Goal: Information Seeking & Learning: Check status

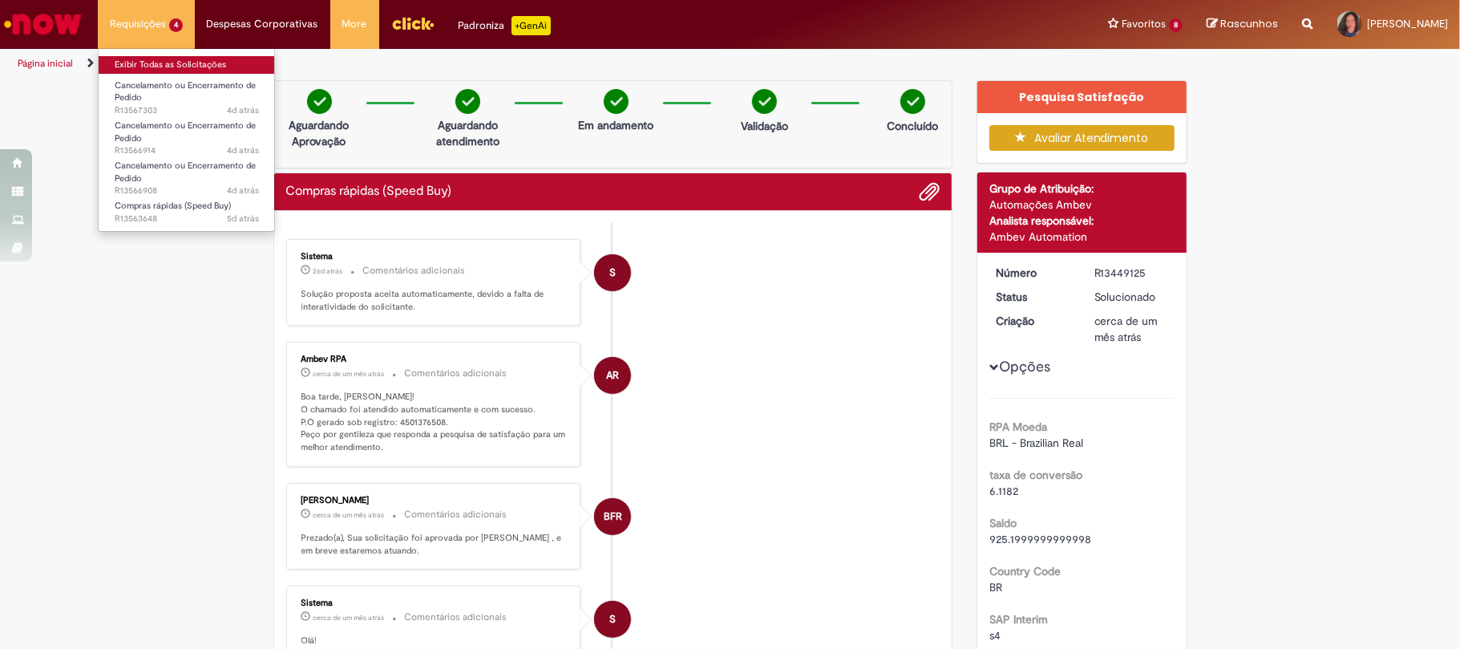
click at [184, 59] on link "Exibir Todas as Solicitações" at bounding box center [187, 65] width 176 height 18
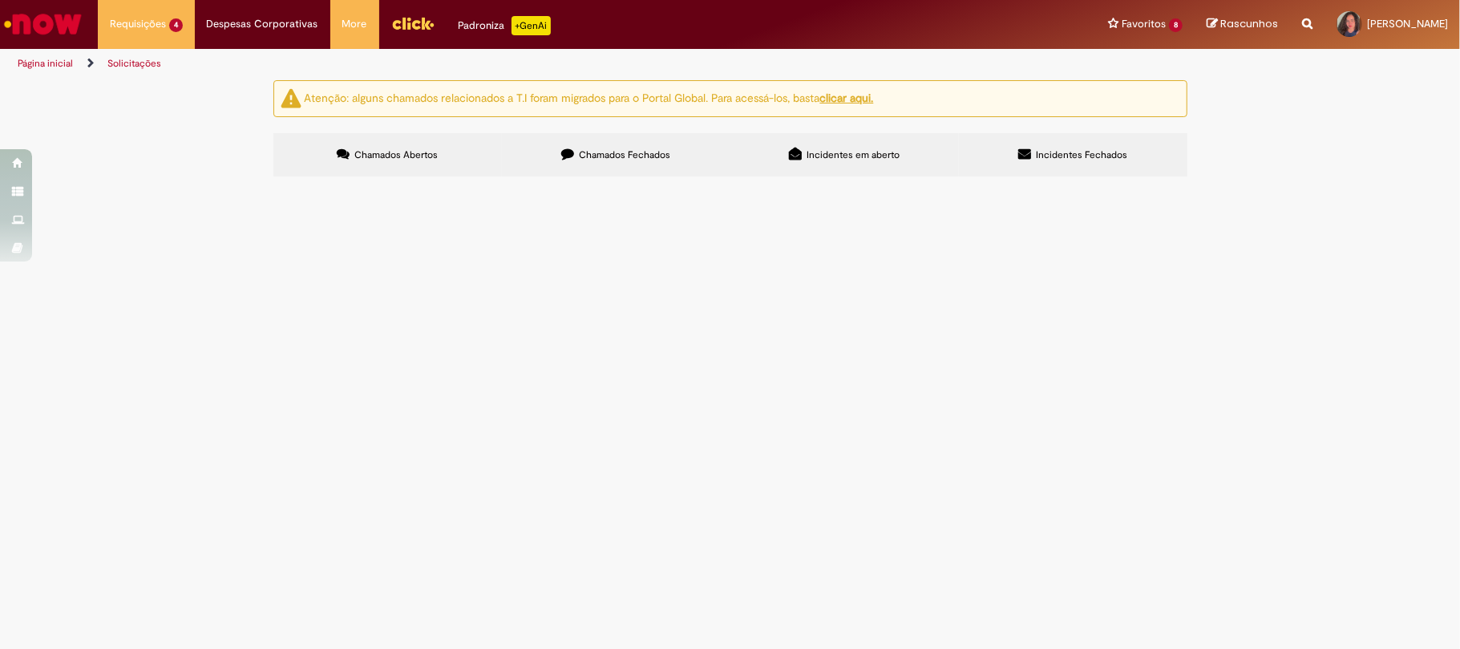
click at [577, 149] on label "Chamados Fechados" at bounding box center [616, 154] width 228 height 43
click at [0, 0] on span "SWITCH" at bounding box center [0, 0] width 0 height 0
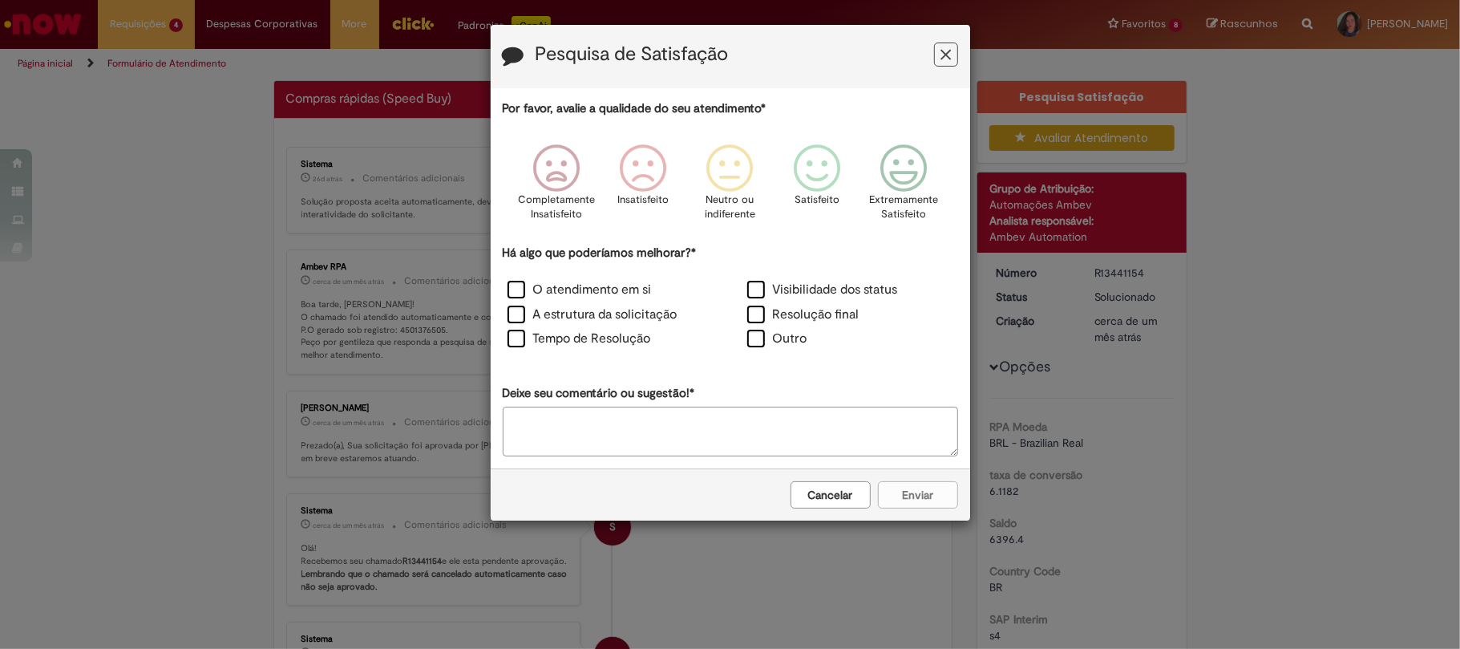
click at [834, 495] on button "Cancelar" at bounding box center [830, 494] width 80 height 27
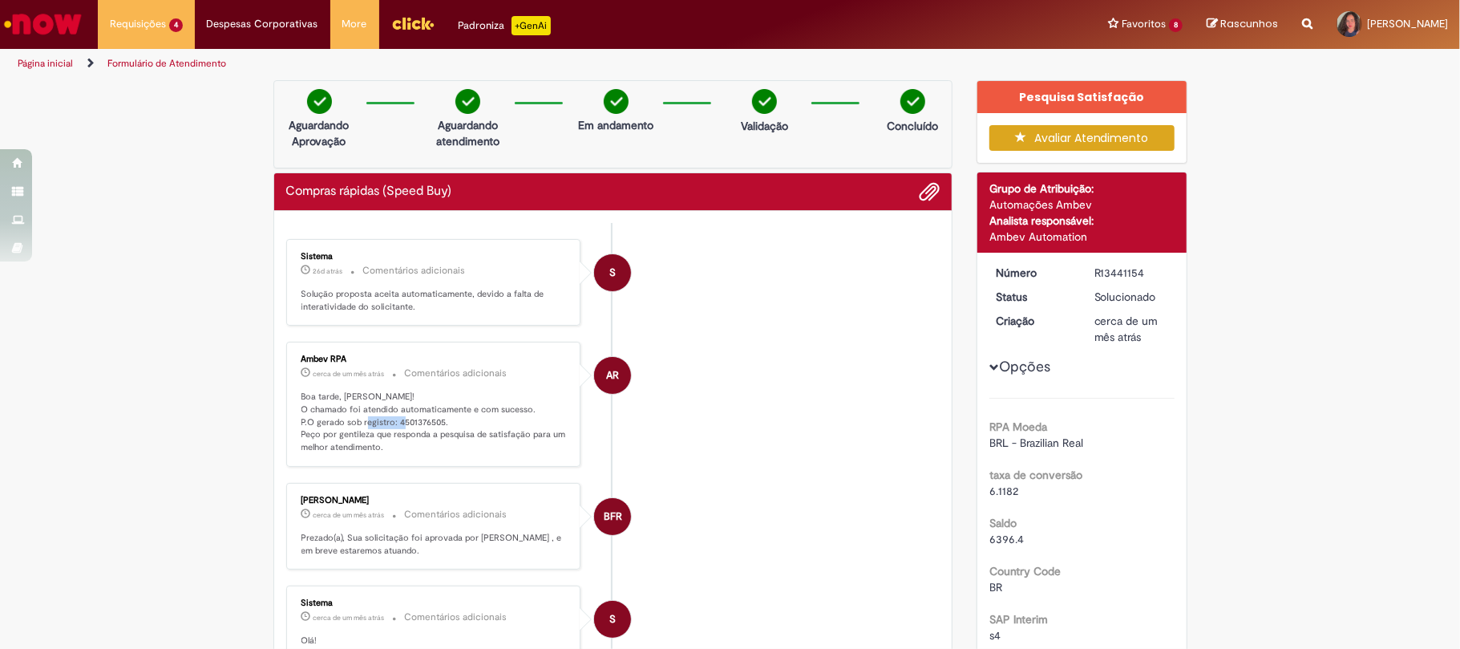
drag, startPoint x: 389, startPoint y: 418, endPoint x: 435, endPoint y: 420, distance: 45.7
click at [435, 420] on p "Boa tarde, [PERSON_NAME]! O chamado foi atendido automaticamente e com sucesso.…" at bounding box center [434, 421] width 267 height 63
copy p "4501376505"
drag, startPoint x: 1085, startPoint y: 270, endPoint x: 1138, endPoint y: 270, distance: 53.7
click at [1138, 270] on dd "R13441154" at bounding box center [1131, 273] width 99 height 16
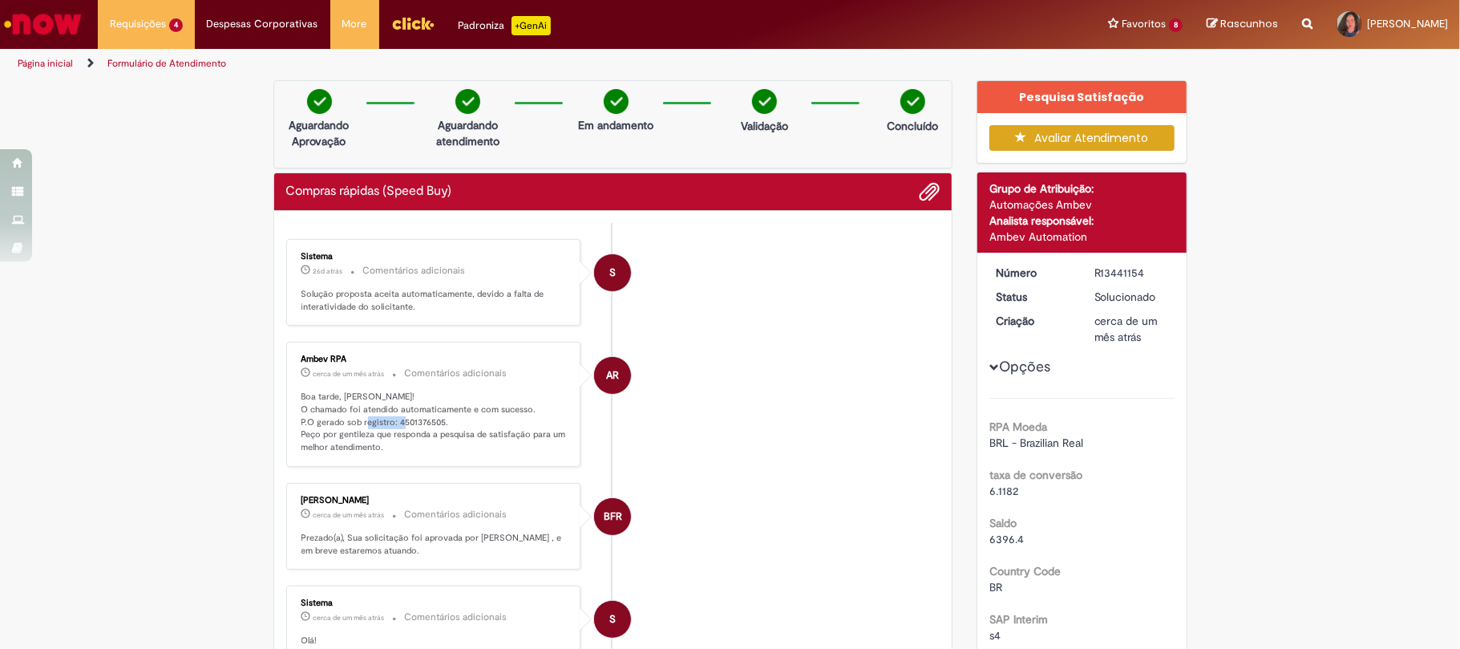
copy div "R13441154"
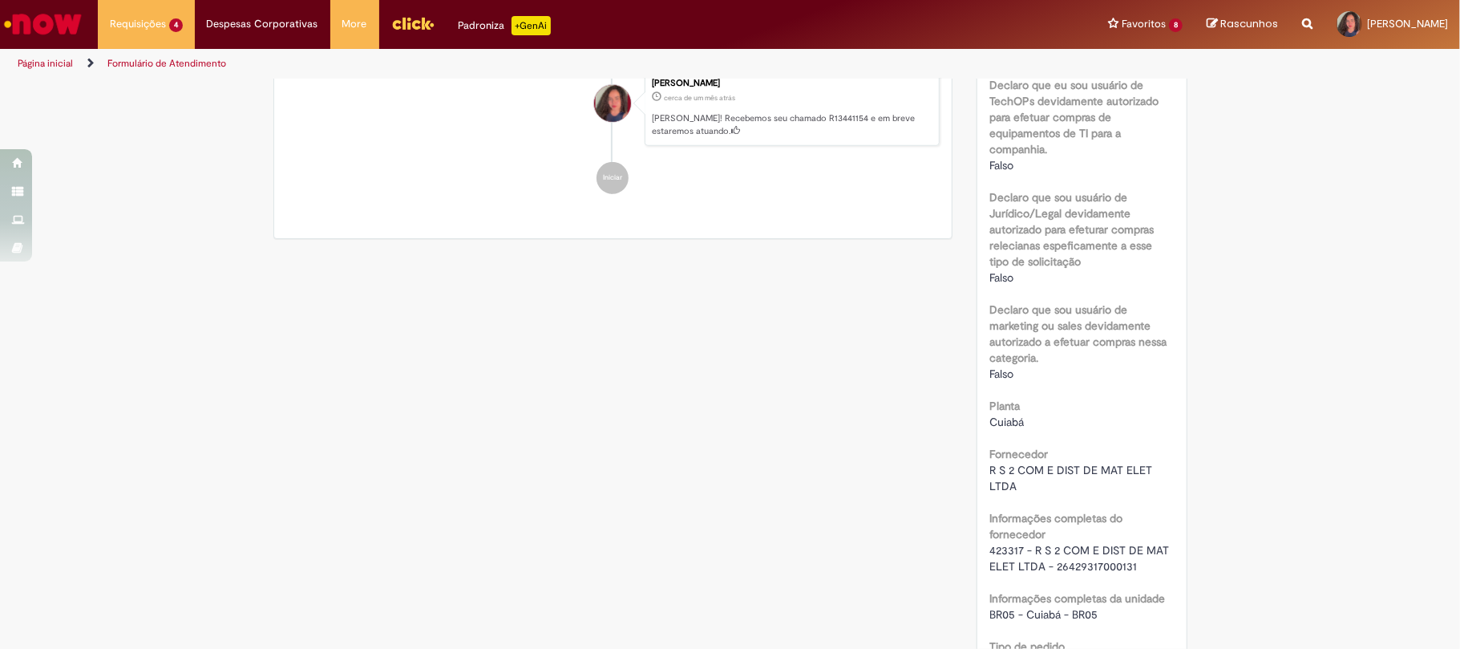
scroll to position [962, 0]
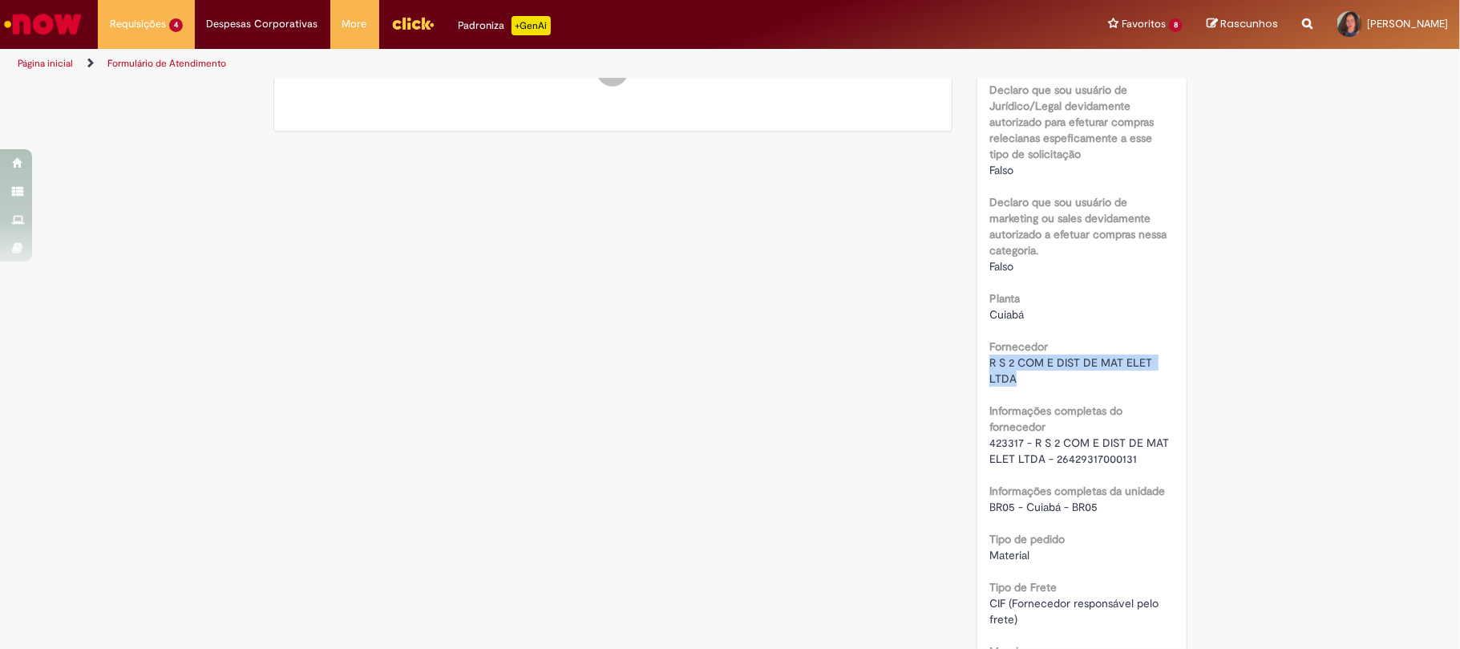
drag, startPoint x: 978, startPoint y: 361, endPoint x: 1030, endPoint y: 378, distance: 55.0
click at [1030, 378] on div "Número R13441154 Status Solucionado Criação cerca de um mês atrás cerca de um m…" at bounding box center [1081, 380] width 209 height 2178
copy span "R S 2 COM E DIST DE MAT ELET LTDA"
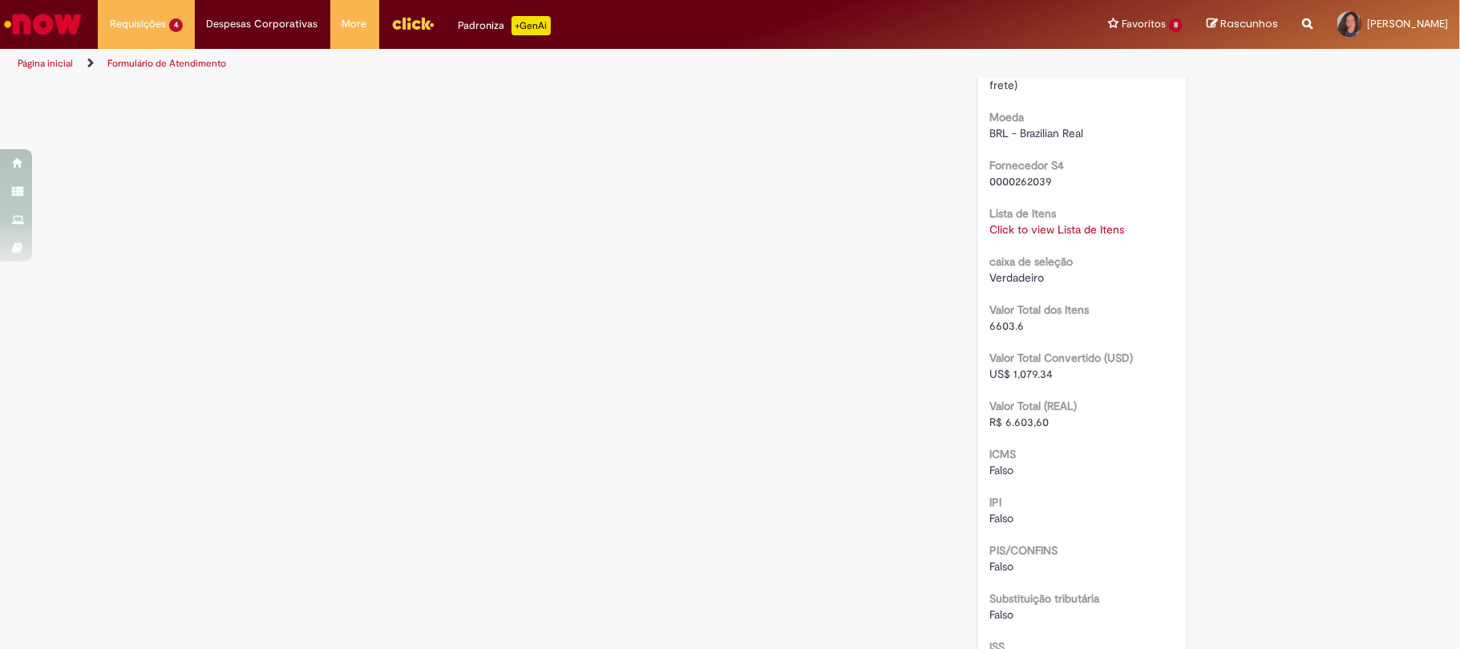
scroll to position [1603, 0]
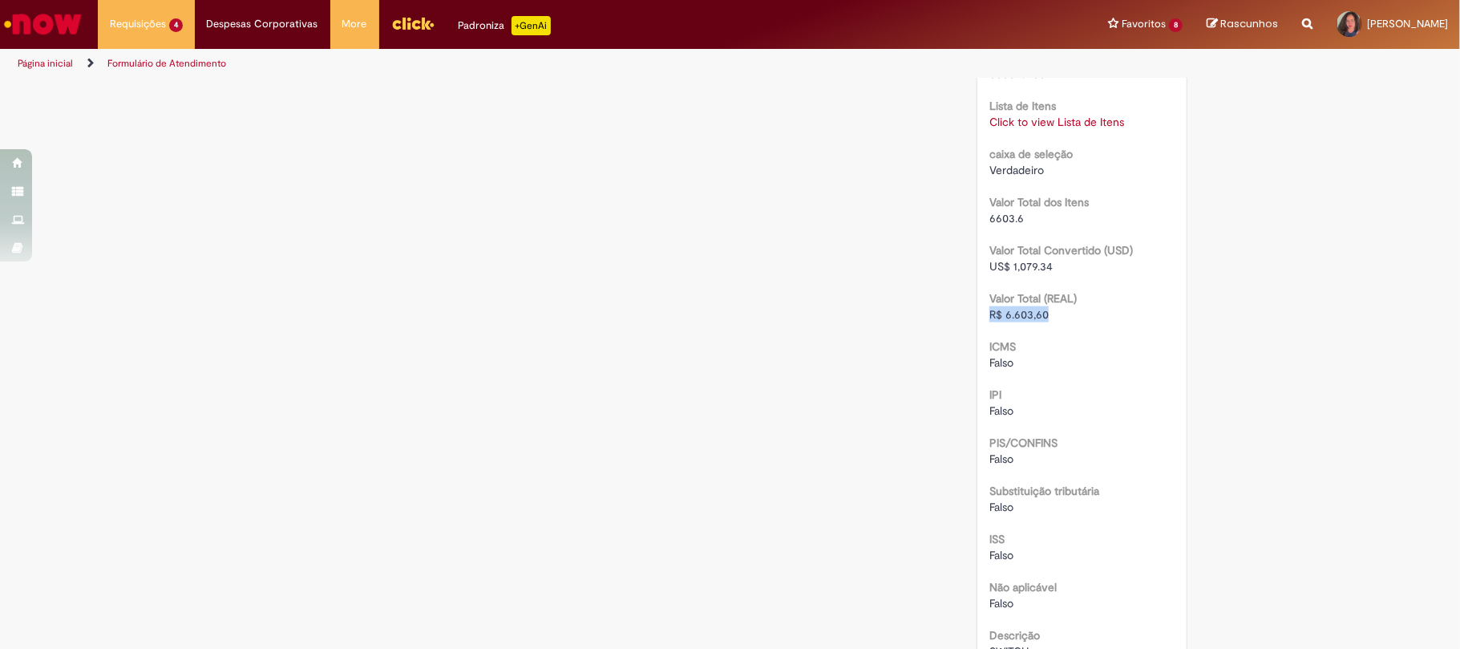
drag, startPoint x: 981, startPoint y: 316, endPoint x: 1073, endPoint y: 315, distance: 91.4
click at [1073, 315] on div "R$ 6.603,60" at bounding box center [1081, 314] width 185 height 16
copy span "R$ 6.603,60"
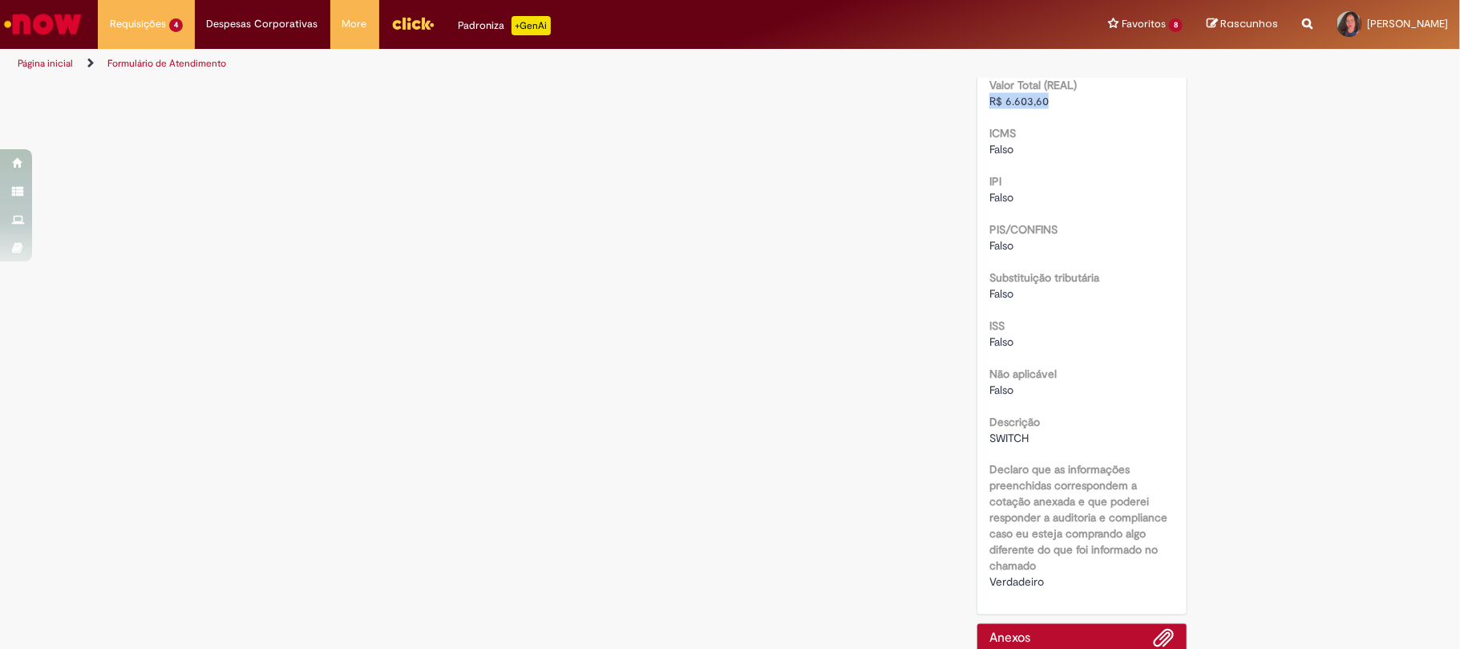
scroll to position [1924, 0]
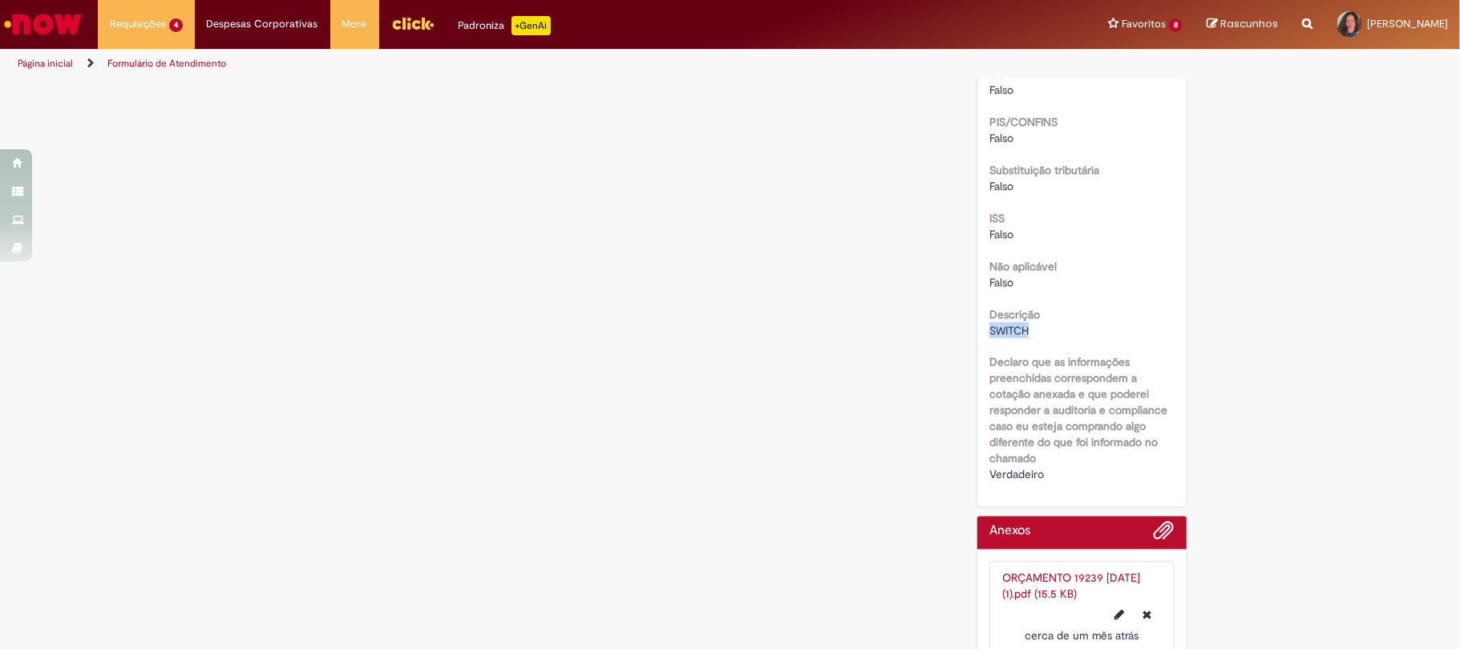
drag, startPoint x: 978, startPoint y: 330, endPoint x: 1033, endPoint y: 328, distance: 55.4
copy span "SWITCH"
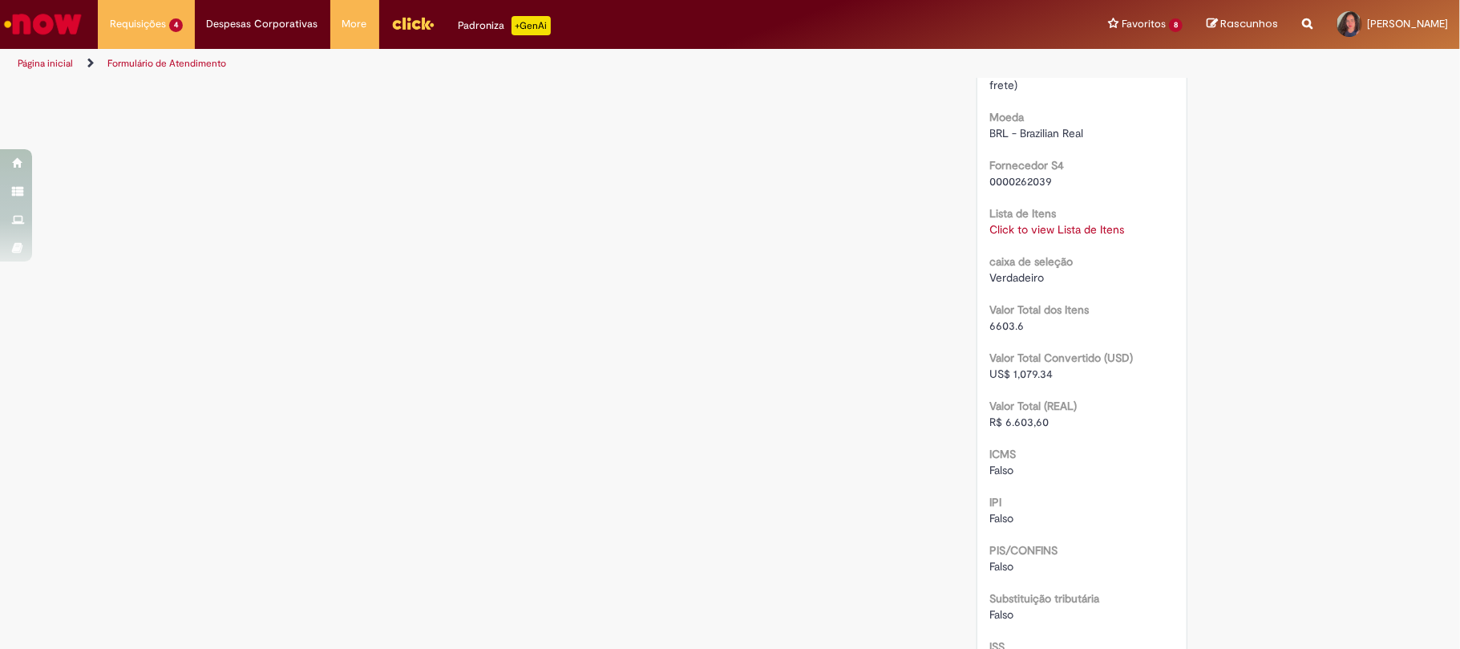
scroll to position [1389, 0]
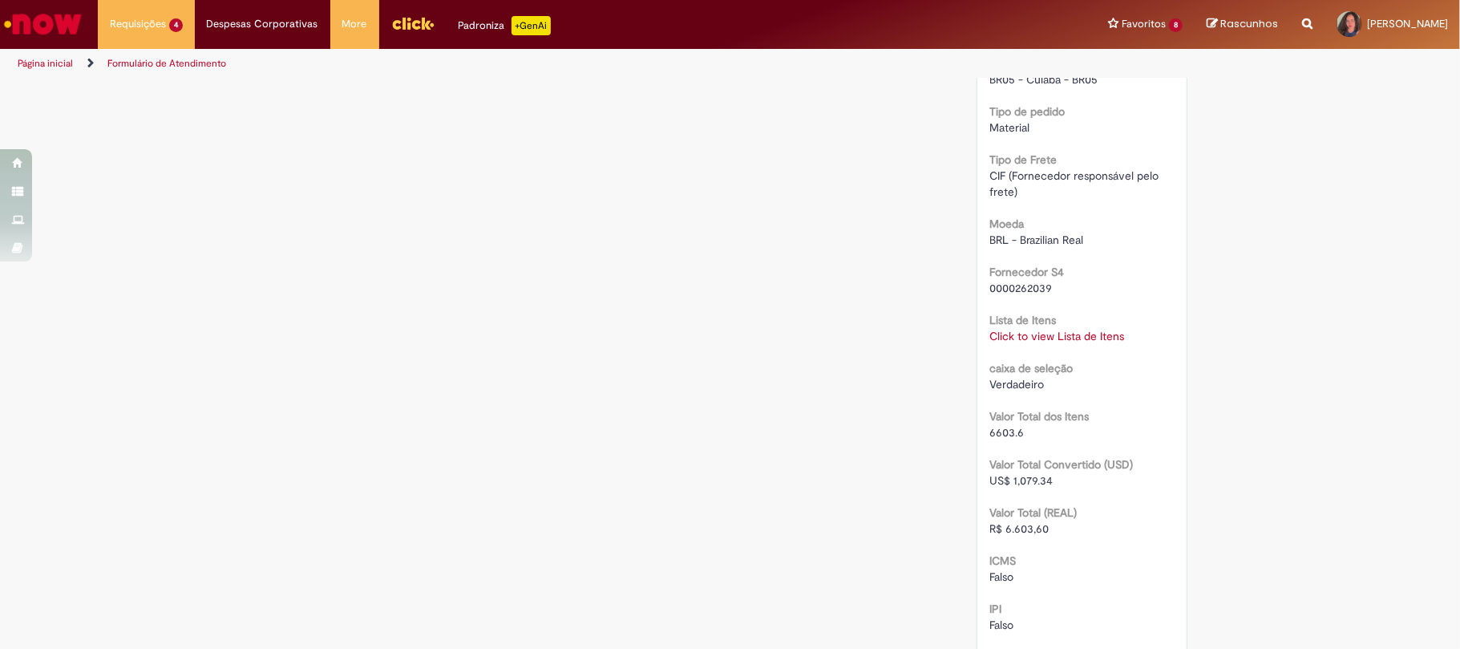
click at [989, 332] on link "Click to view Lista de Itens" at bounding box center [1056, 336] width 135 height 14
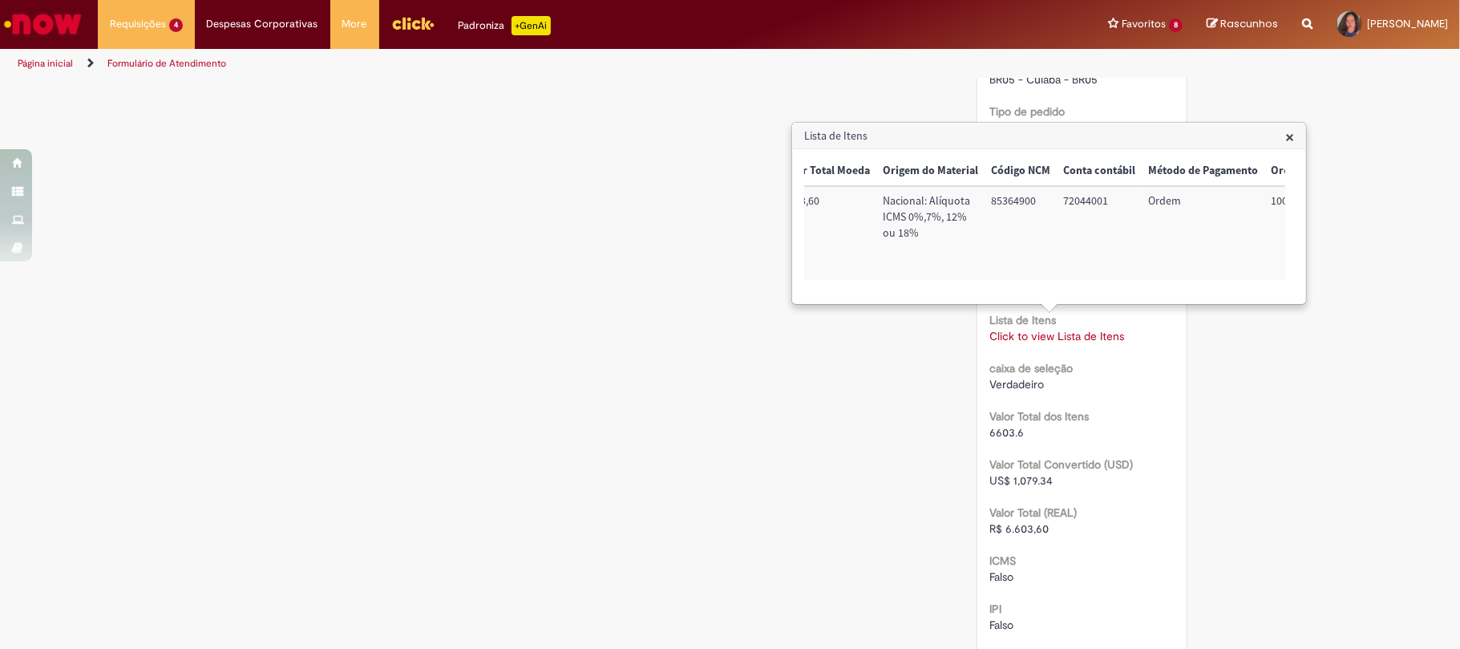
scroll to position [0, 601]
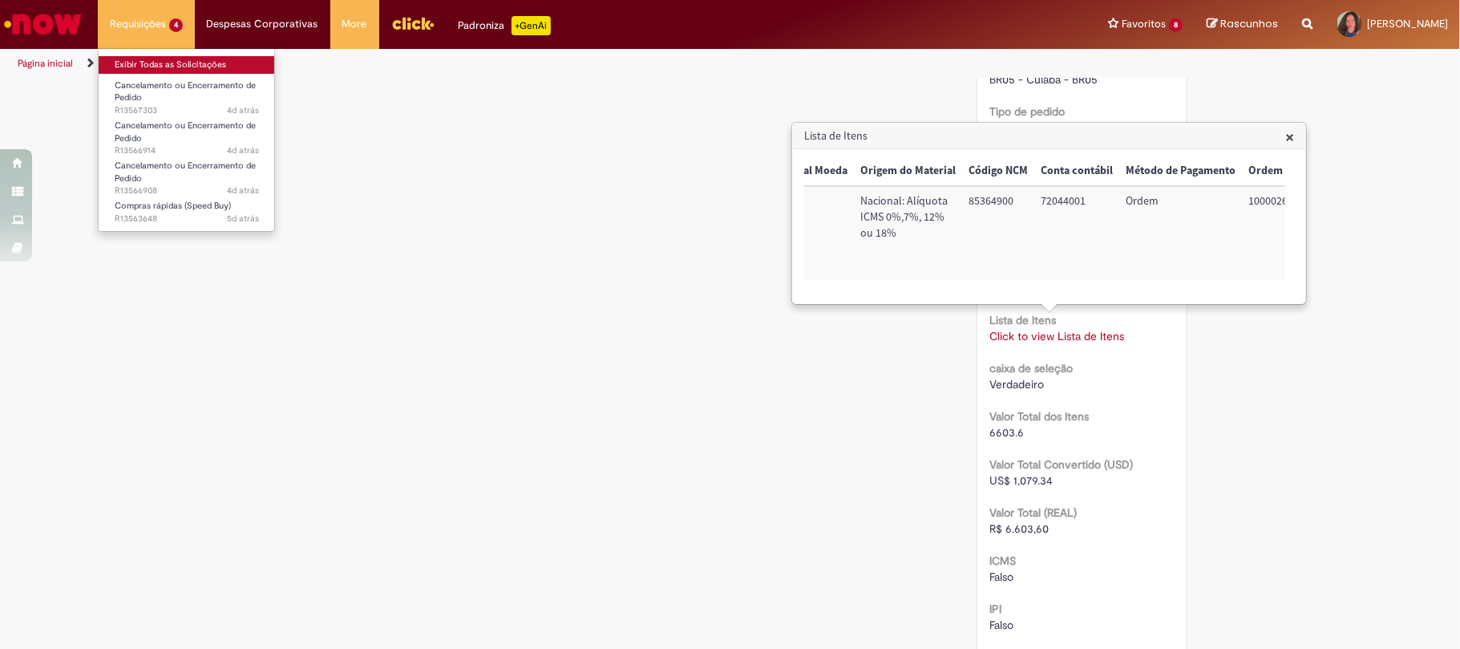
click at [152, 56] on link "Exibir Todas as Solicitações" at bounding box center [187, 65] width 176 height 18
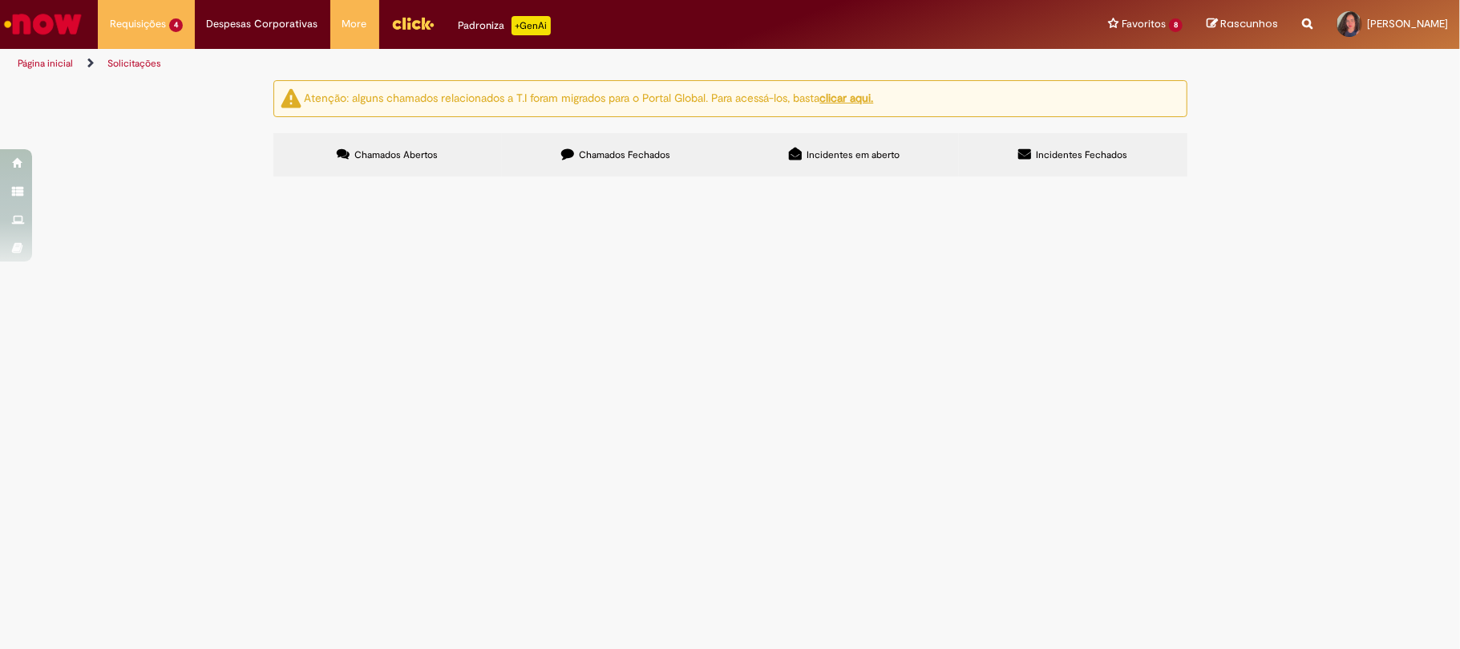
click at [627, 152] on span "Chamados Fechados" at bounding box center [624, 154] width 91 height 13
click at [0, 0] on span "fonte alimentação 24 v" at bounding box center [0, 0] width 0 height 0
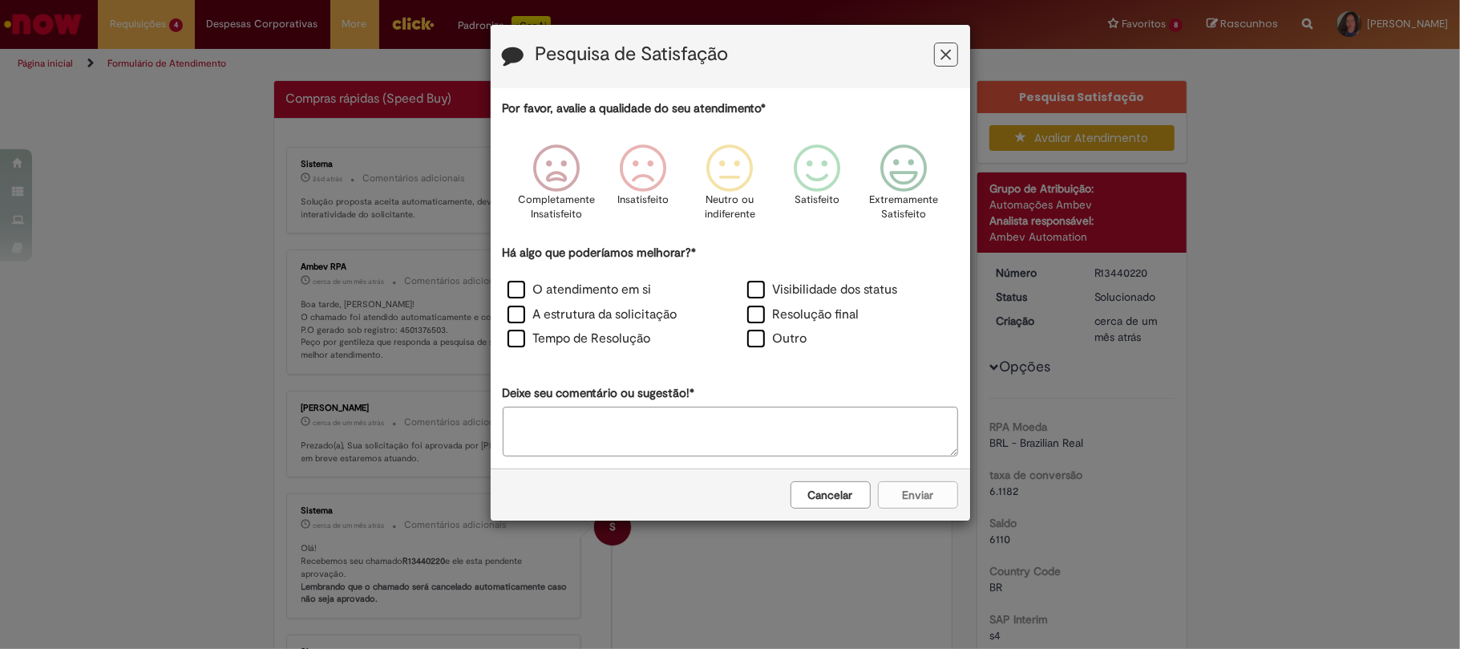
click at [949, 66] on button "Feedback" at bounding box center [946, 54] width 24 height 24
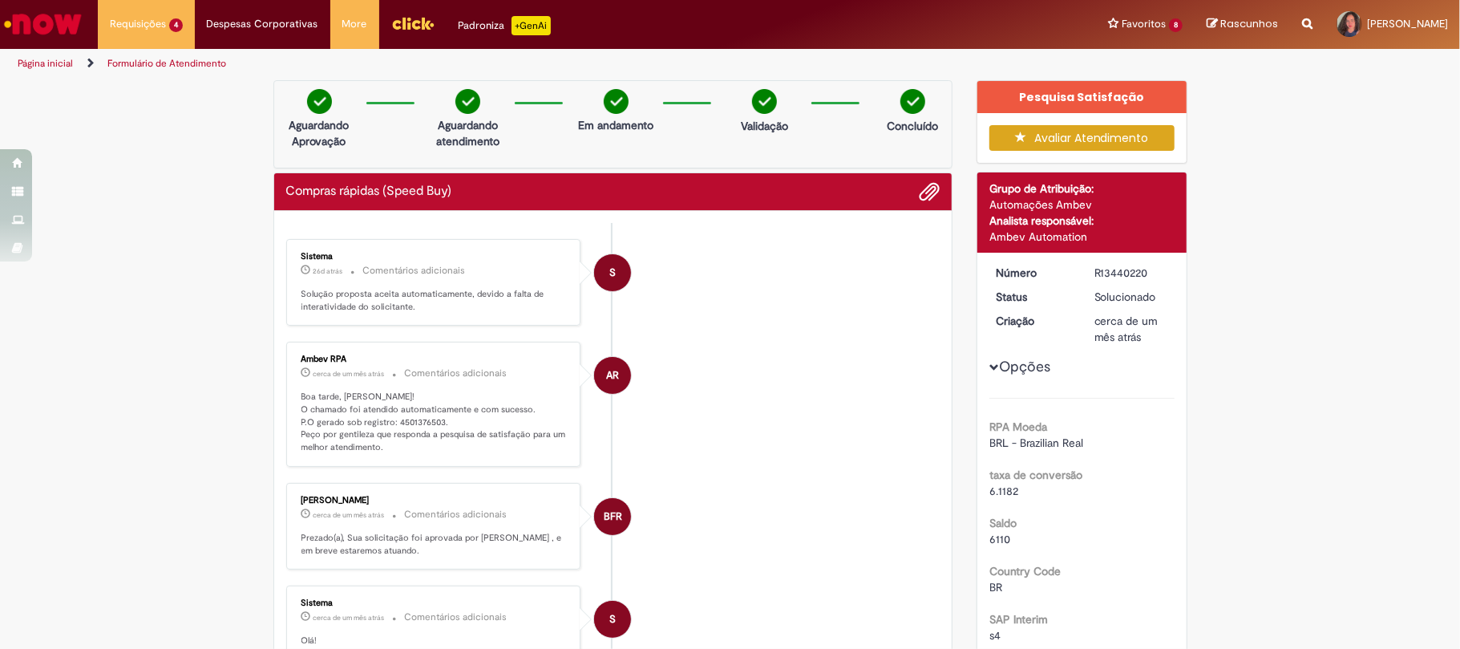
drag, startPoint x: 1082, startPoint y: 273, endPoint x: 1145, endPoint y: 266, distance: 62.9
click at [1145, 266] on dd "R13440220" at bounding box center [1131, 273] width 99 height 16
copy div "R13440220"
drag, startPoint x: 386, startPoint y: 420, endPoint x: 434, endPoint y: 420, distance: 47.3
click at [434, 420] on p "Boa tarde, [PERSON_NAME]! O chamado foi atendido automaticamente e com sucesso.…" at bounding box center [434, 421] width 267 height 63
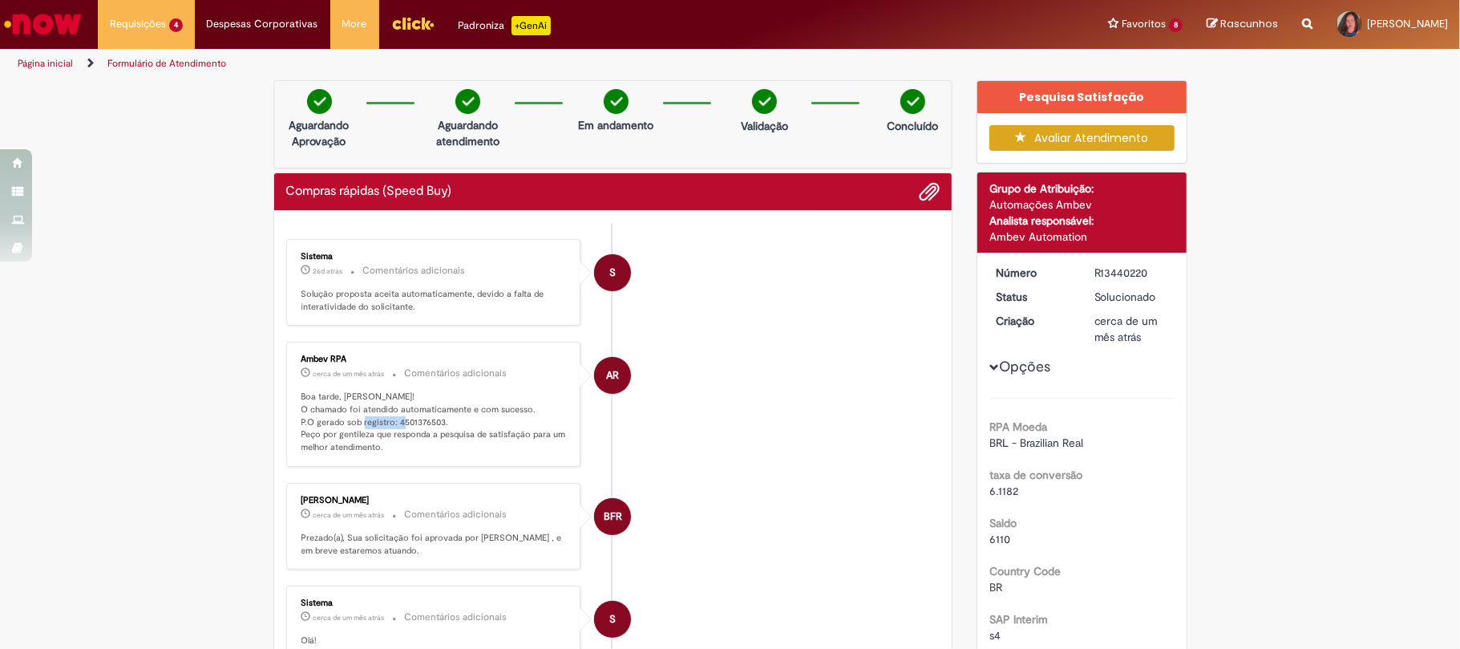
copy p "4501376503"
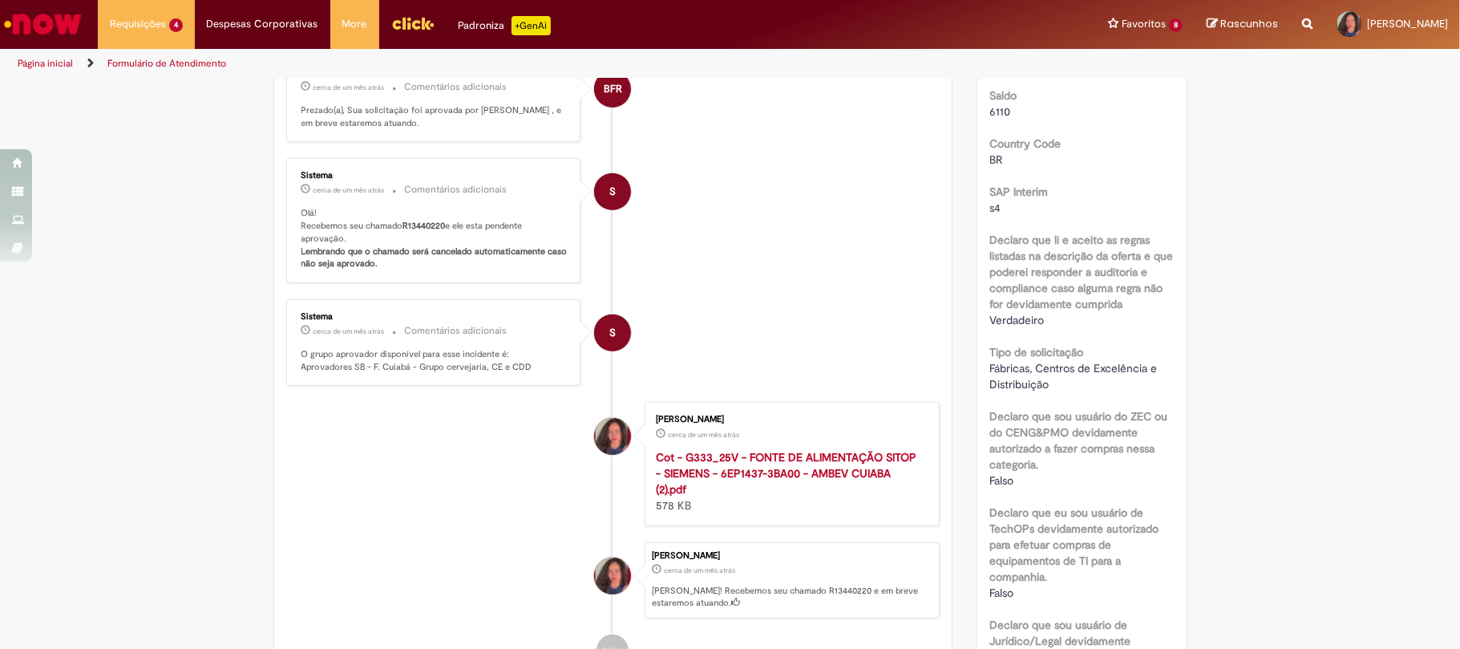
scroll to position [855, 0]
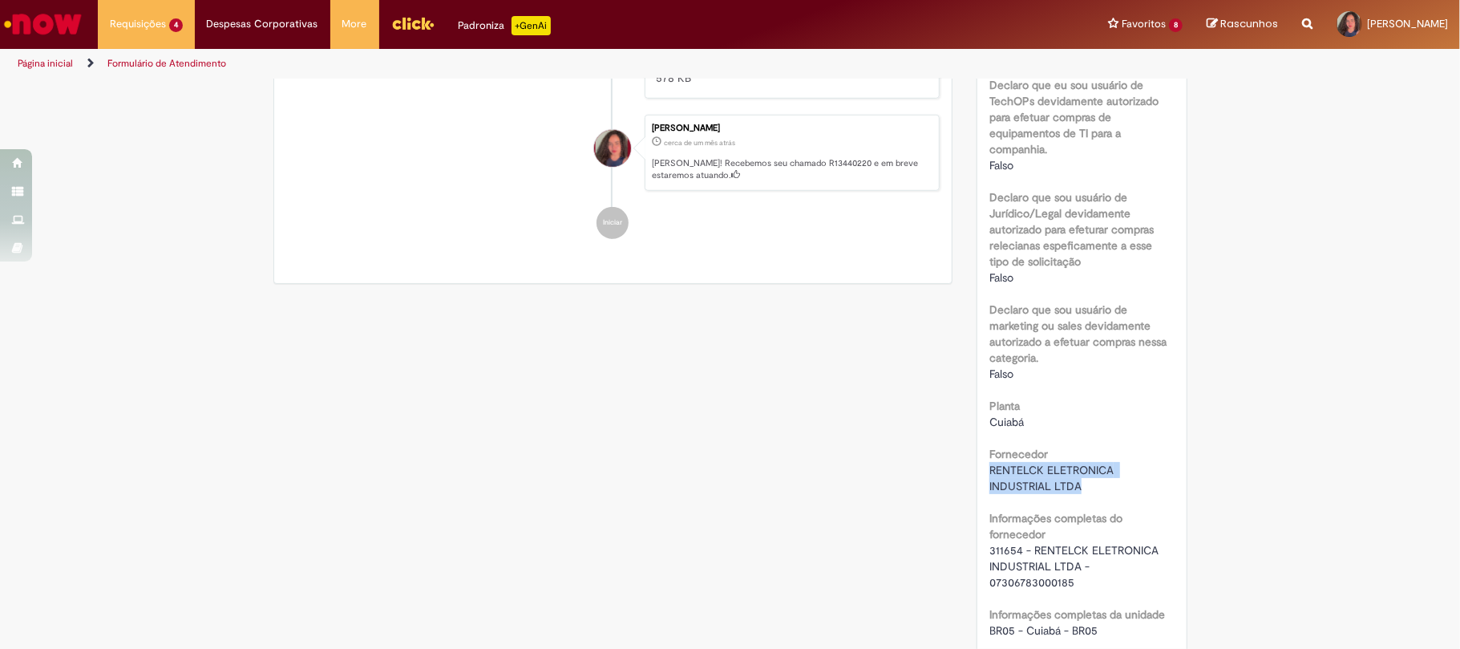
drag, startPoint x: 982, startPoint y: 472, endPoint x: 1074, endPoint y: 484, distance: 93.0
click at [1074, 484] on span "RENTELCK ELETRONICA INDUSTRIAL LTDA" at bounding box center [1052, 478] width 127 height 30
copy span "RENTELCK ELETRONICA INDUSTRIAL LTDA"
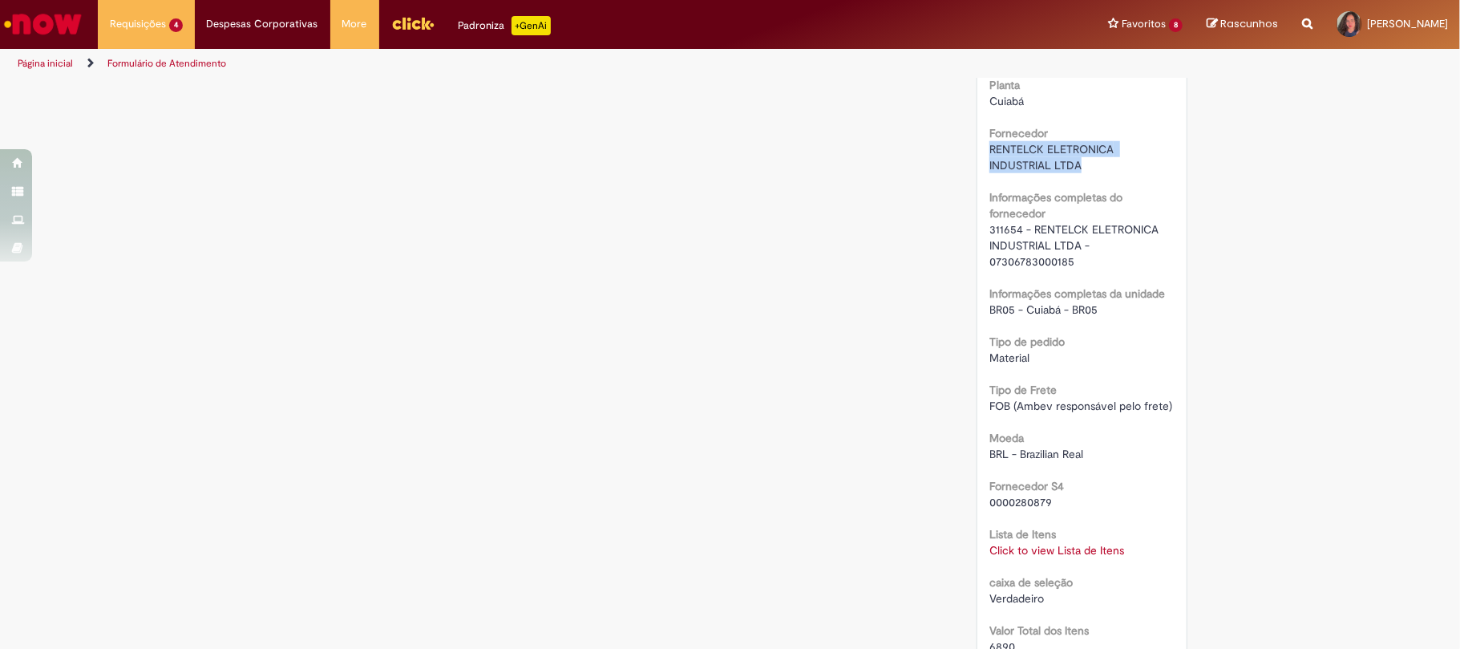
scroll to position [1496, 0]
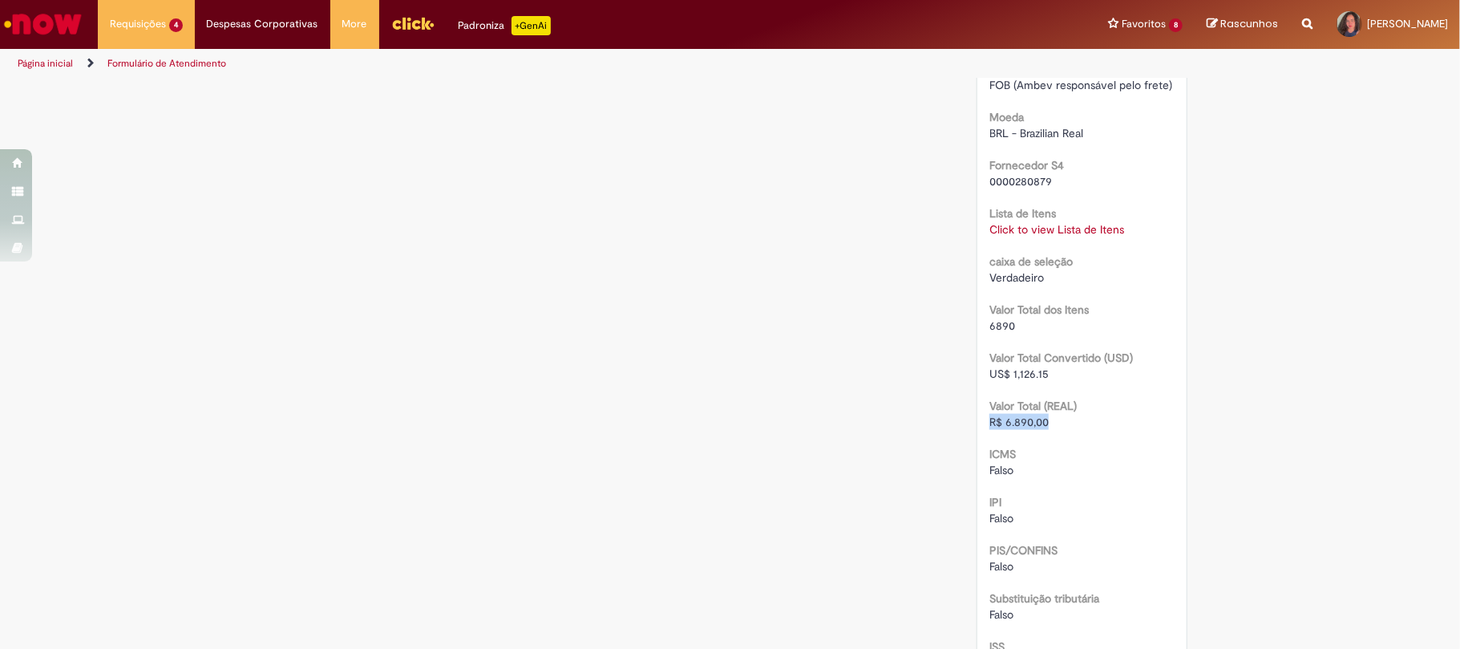
drag, startPoint x: 980, startPoint y: 423, endPoint x: 1047, endPoint y: 420, distance: 67.4
copy span "R$ 6.890,00"
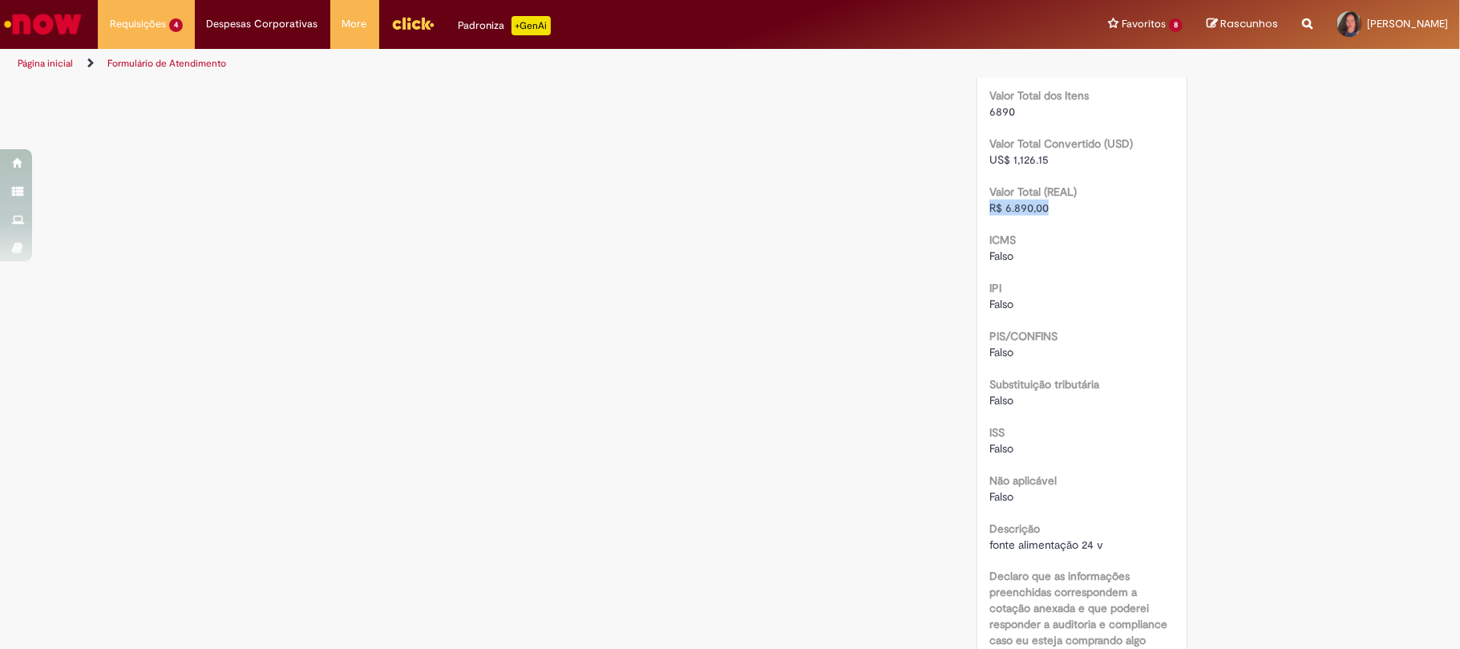
scroll to position [1999, 0]
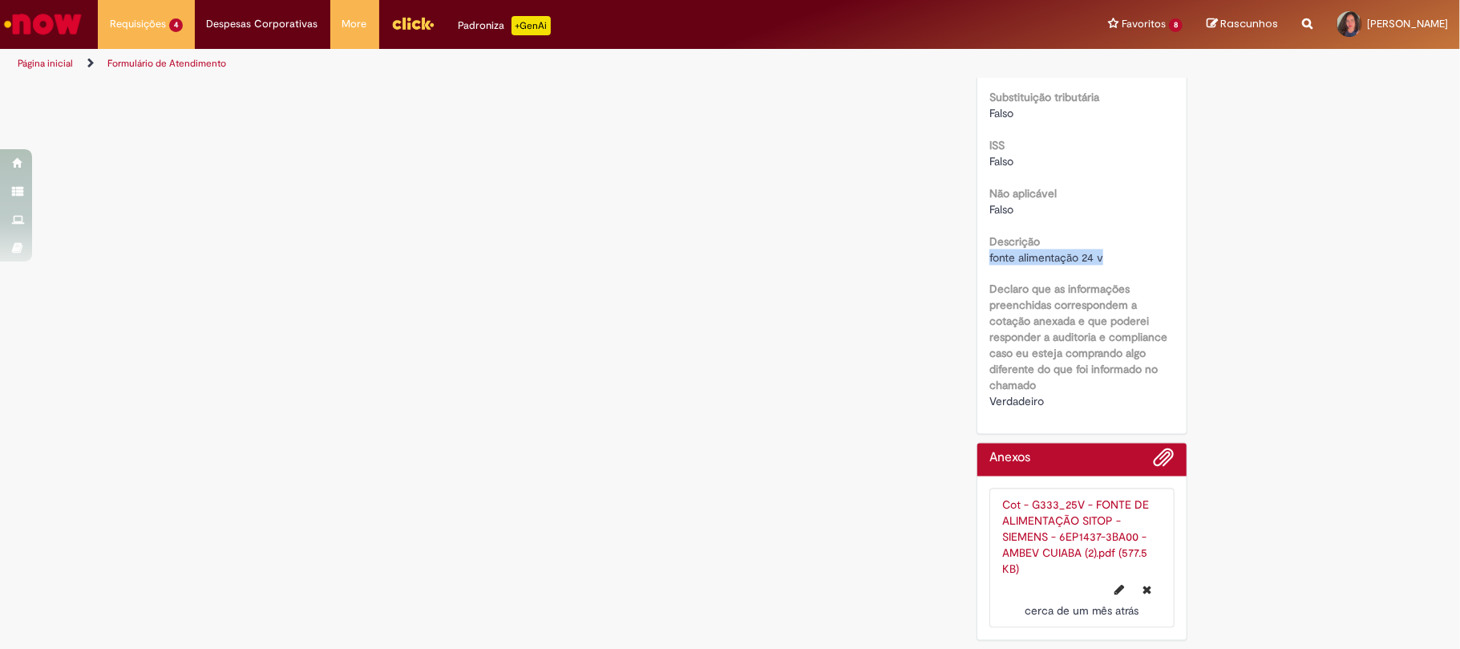
drag, startPoint x: 976, startPoint y: 255, endPoint x: 1098, endPoint y: 252, distance: 121.9
copy span "fonte alimentação 24 v"
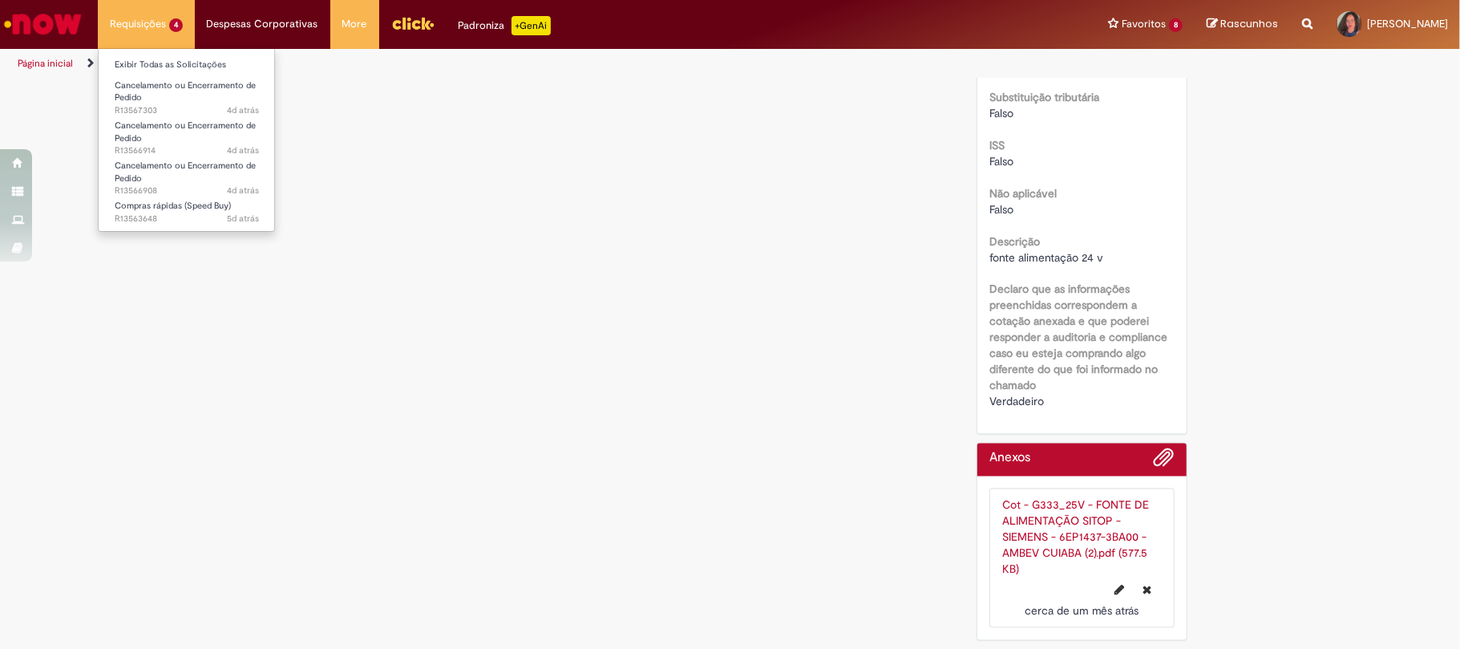
click at [146, 23] on li "Requisições 4 Exibir Todas as Solicitações Cancelamento ou Encerramento de Pedi…" at bounding box center [146, 24] width 97 height 48
click at [123, 61] on link "Exibir Todas as Solicitações" at bounding box center [187, 65] width 176 height 18
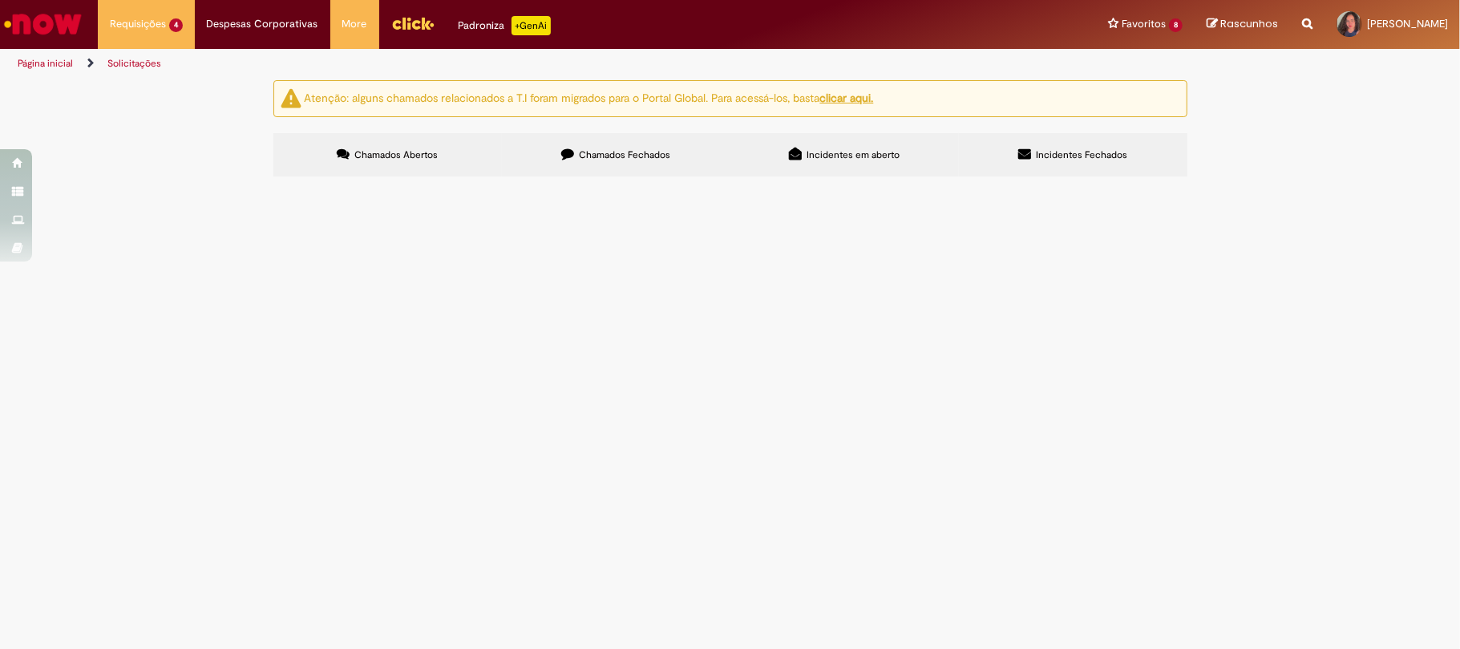
click at [684, 157] on label "Chamados Fechados" at bounding box center [616, 154] width 228 height 43
click at [0, 0] on span "serviço oh bigolin" at bounding box center [0, 0] width 0 height 0
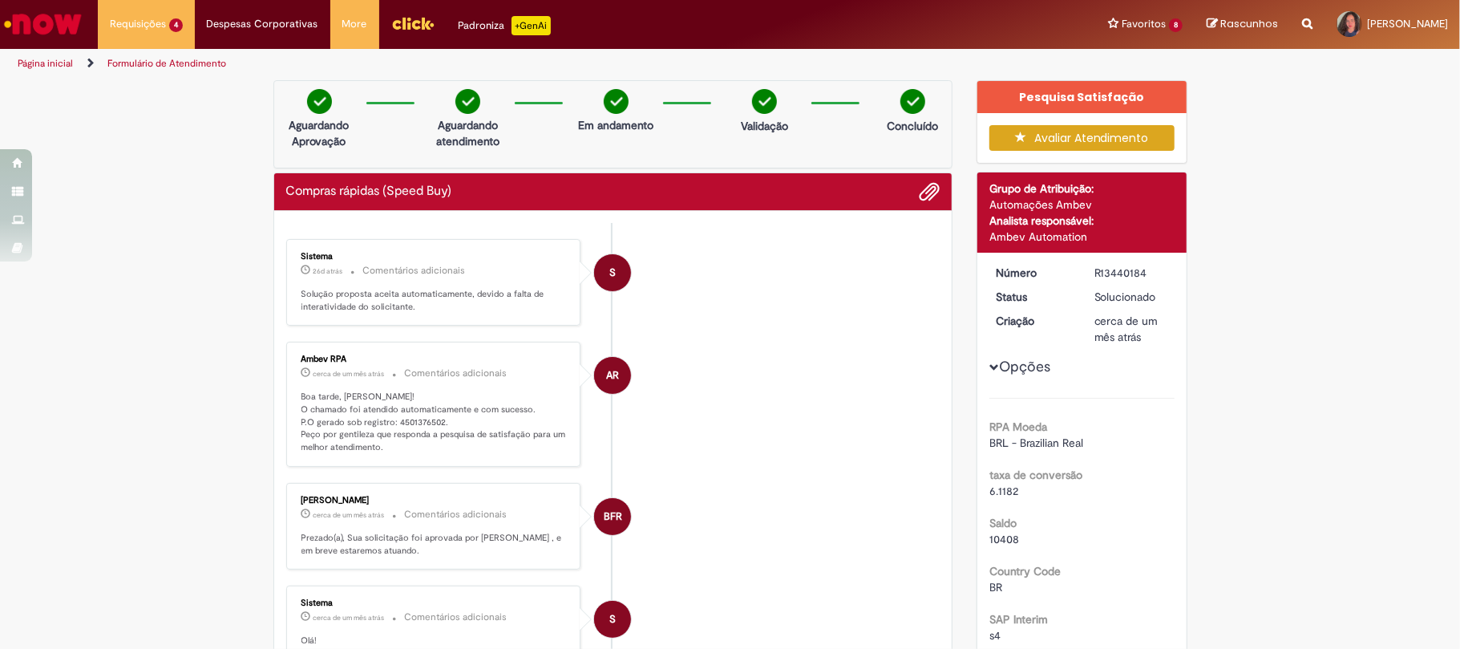
drag, startPoint x: 1081, startPoint y: 269, endPoint x: 1155, endPoint y: 273, distance: 73.9
click at [1155, 273] on dd "R13440184" at bounding box center [1131, 273] width 99 height 16
drag, startPoint x: 388, startPoint y: 418, endPoint x: 434, endPoint y: 418, distance: 45.7
click at [434, 418] on p "Boa tarde, [PERSON_NAME]! O chamado foi atendido automaticamente e com sucesso.…" at bounding box center [434, 421] width 267 height 63
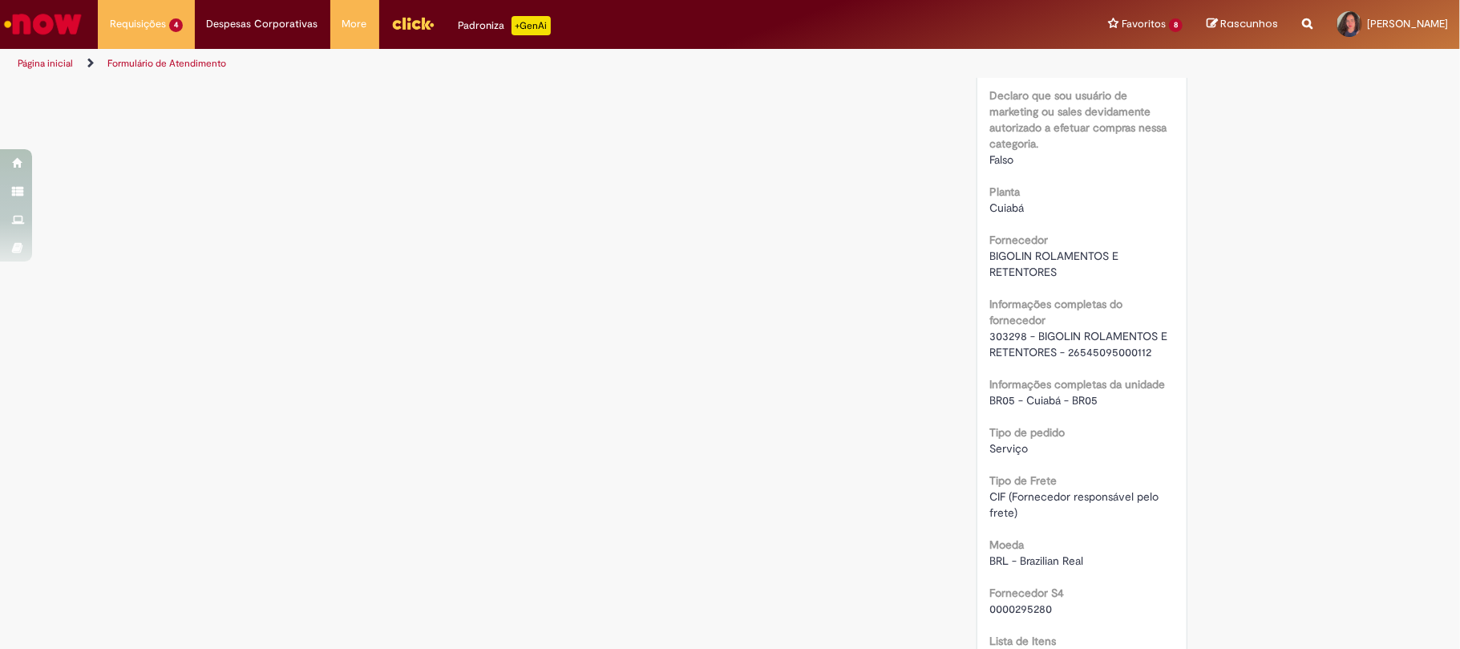
scroll to position [1175, 0]
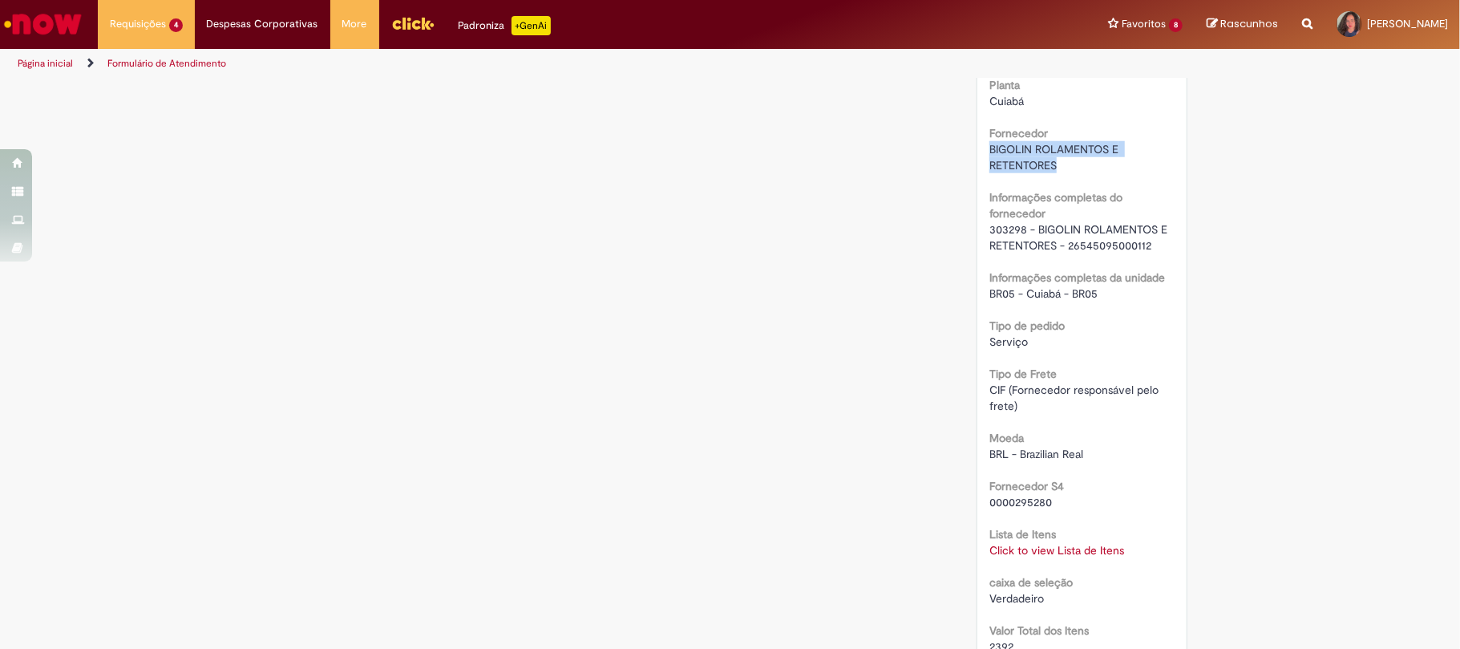
drag, startPoint x: 980, startPoint y: 148, endPoint x: 1057, endPoint y: 161, distance: 78.0
click at [1057, 161] on div "Número R13440184 Status Solucionado Criação cerca de um mês atrás cerca de um m…" at bounding box center [1081, 166] width 209 height 2178
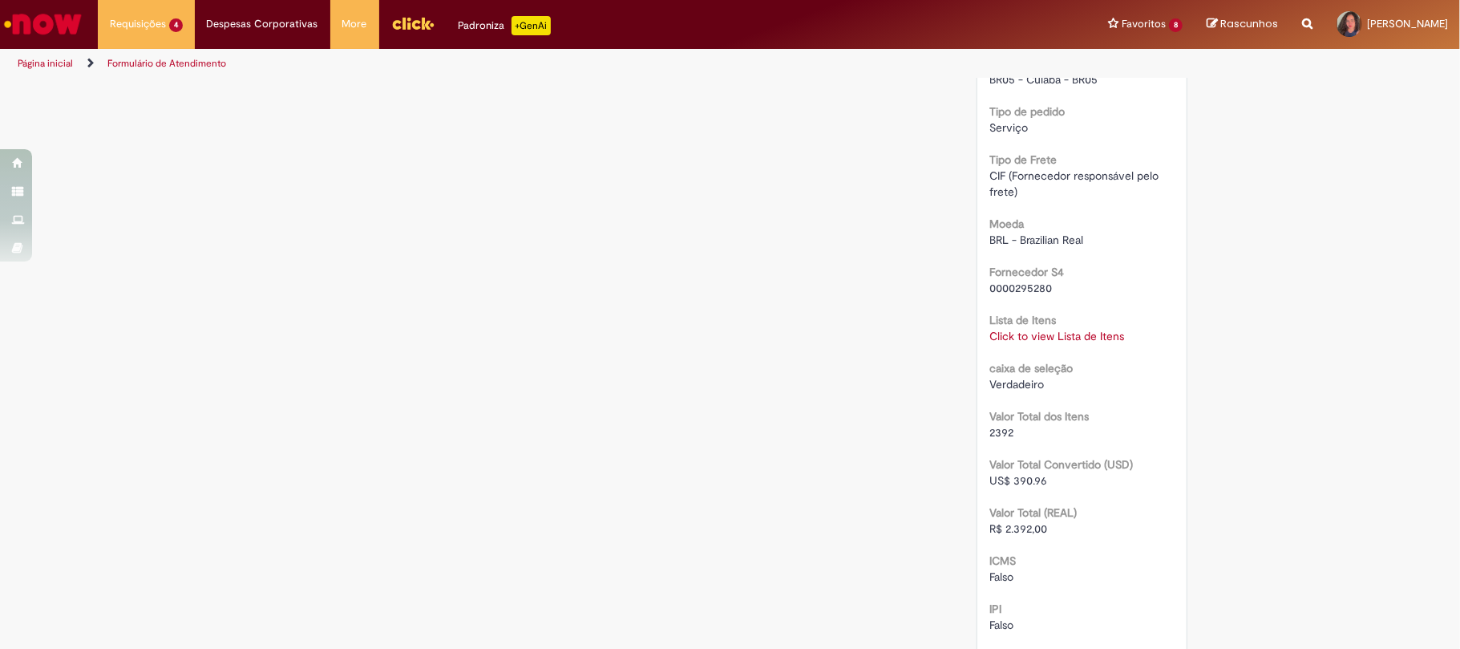
scroll to position [1603, 0]
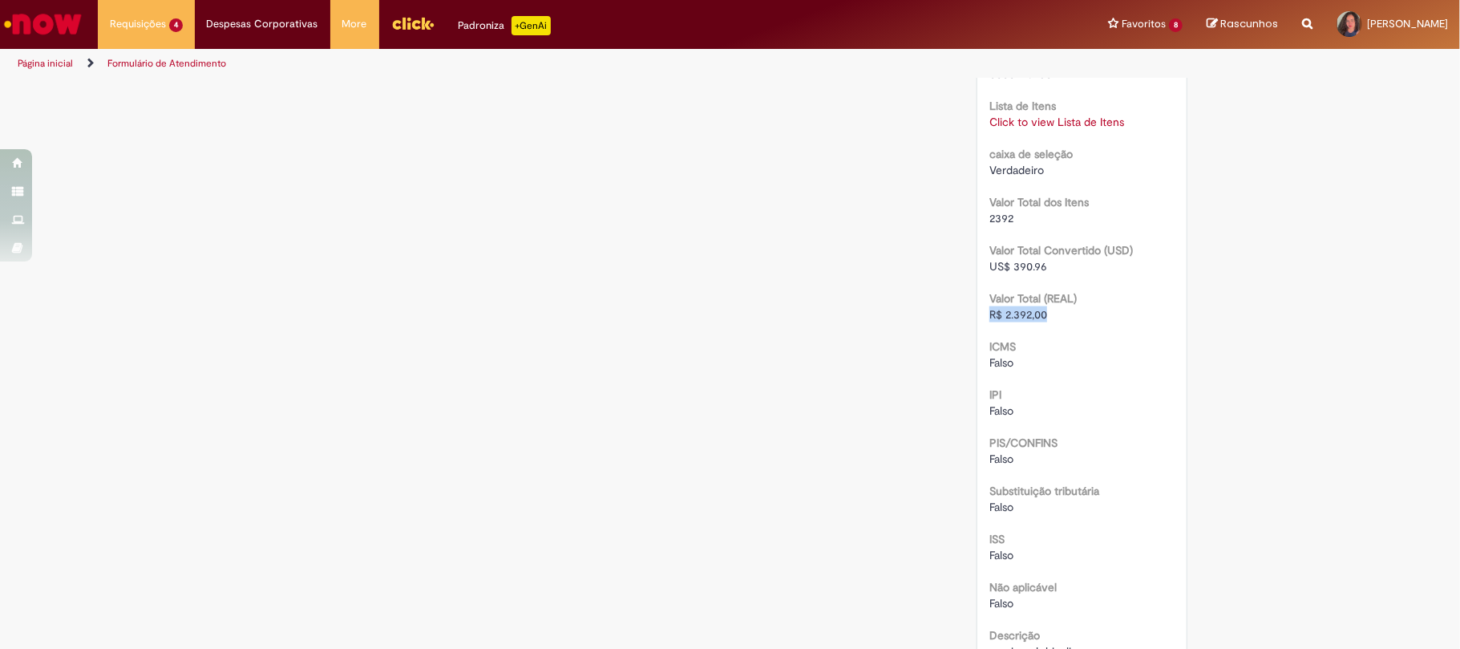
drag, startPoint x: 981, startPoint y: 316, endPoint x: 1043, endPoint y: 313, distance: 61.8
click at [1043, 313] on div "R$ 2.392,00" at bounding box center [1081, 314] width 185 height 16
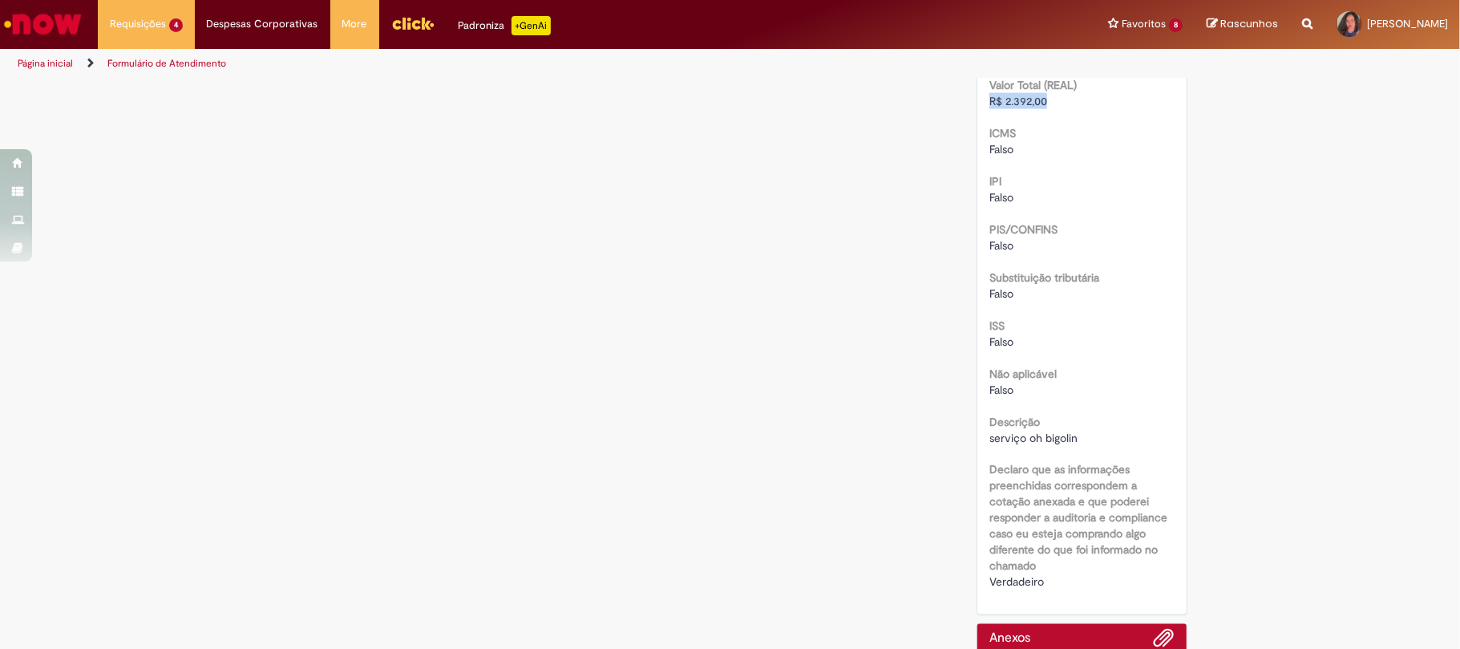
scroll to position [1924, 0]
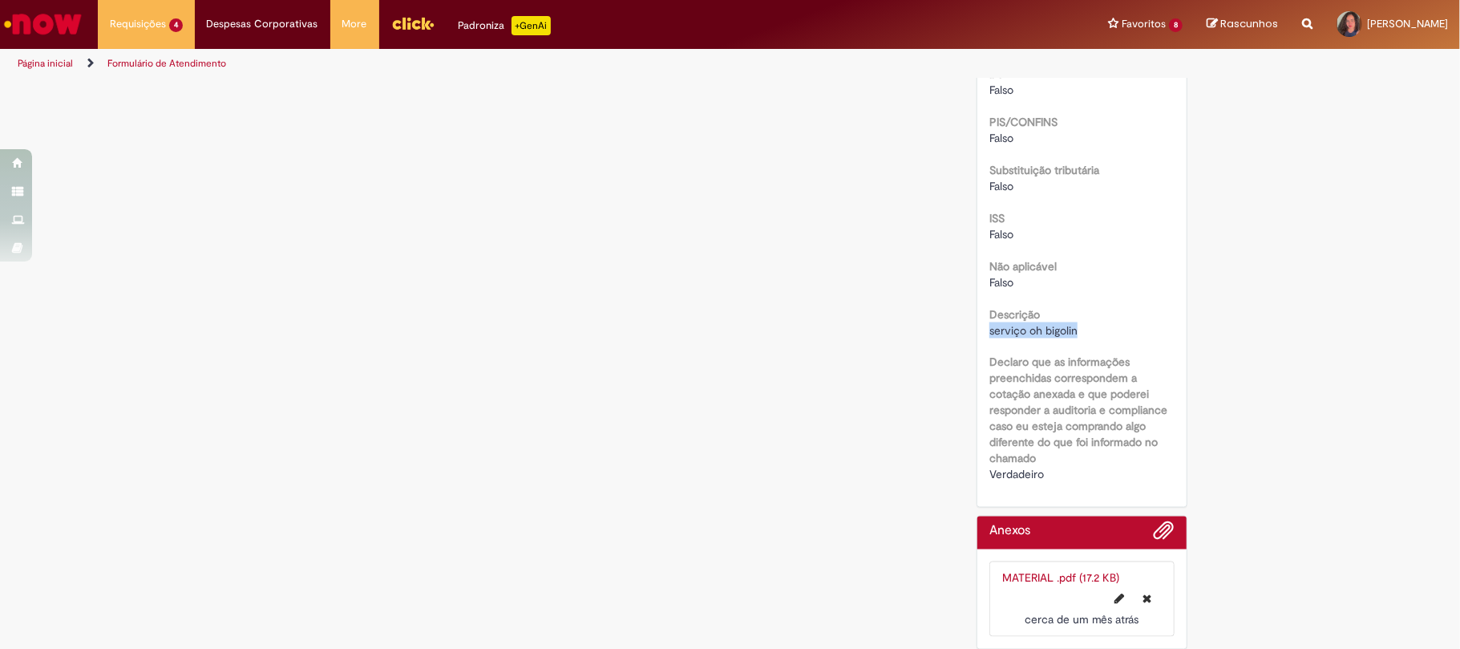
drag, startPoint x: 983, startPoint y: 335, endPoint x: 1074, endPoint y: 331, distance: 91.5
click at [1074, 331] on div "serviço oh bigolin" at bounding box center [1081, 330] width 185 height 16
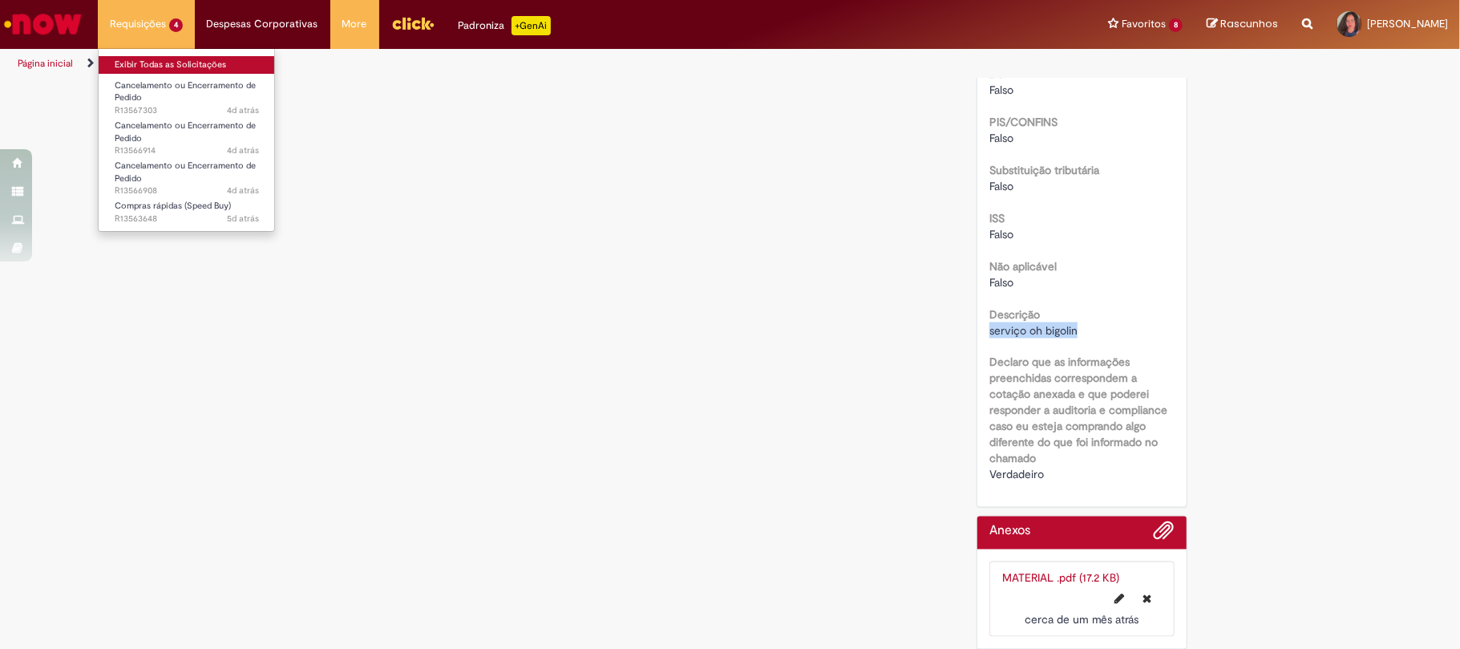
click at [149, 67] on link "Exibir Todas as Solicitações" at bounding box center [187, 65] width 176 height 18
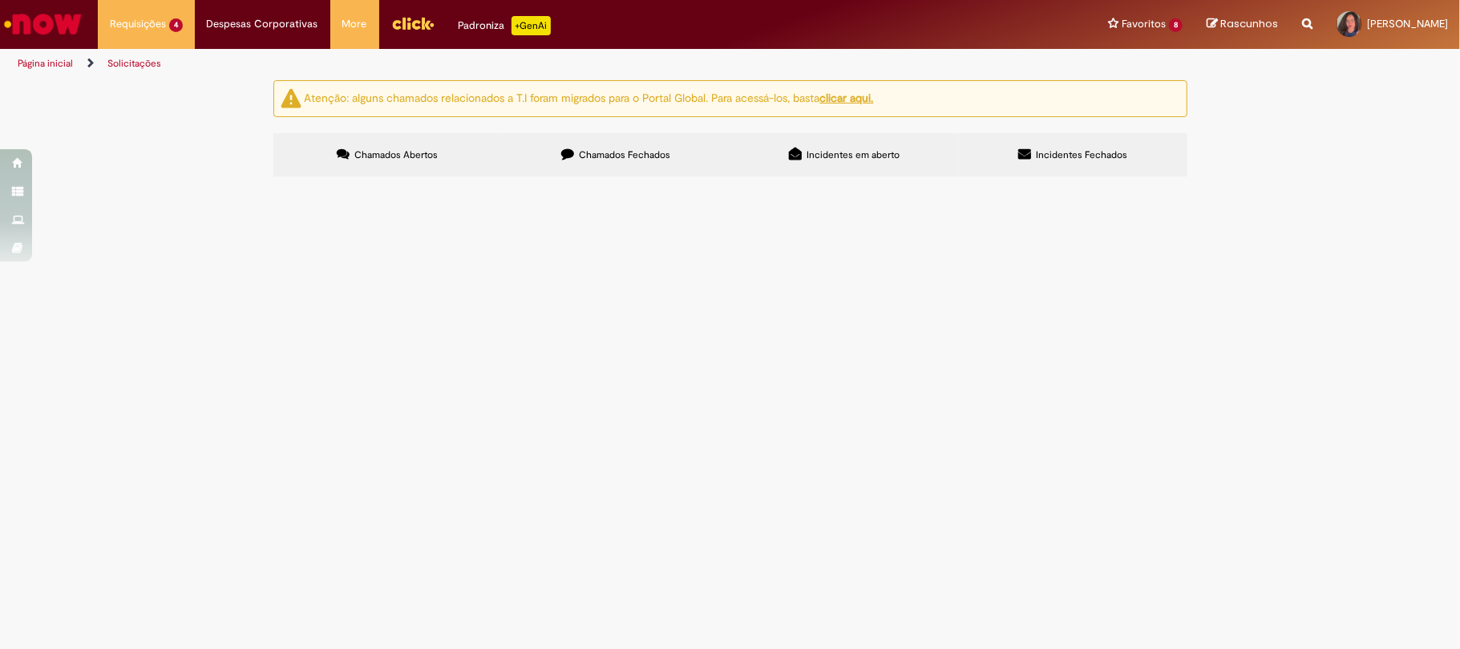
click at [722, 159] on label "Chamados Fechados" at bounding box center [616, 154] width 228 height 43
click at [0, 0] on span "controlador cpu" at bounding box center [0, 0] width 0 height 0
click at [0, 0] on span "Compras rápidas (Speed Buy)" at bounding box center [0, 0] width 0 height 0
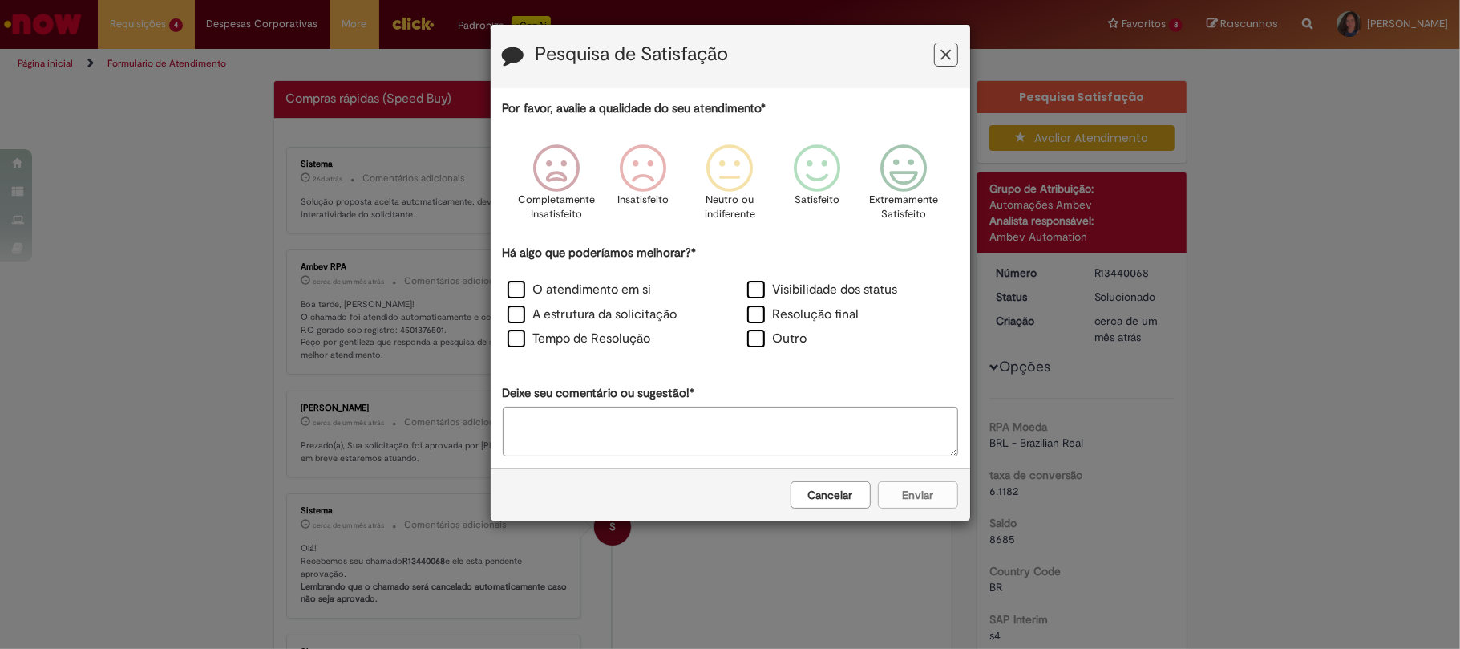
click at [944, 59] on icon "Feedback" at bounding box center [945, 54] width 10 height 17
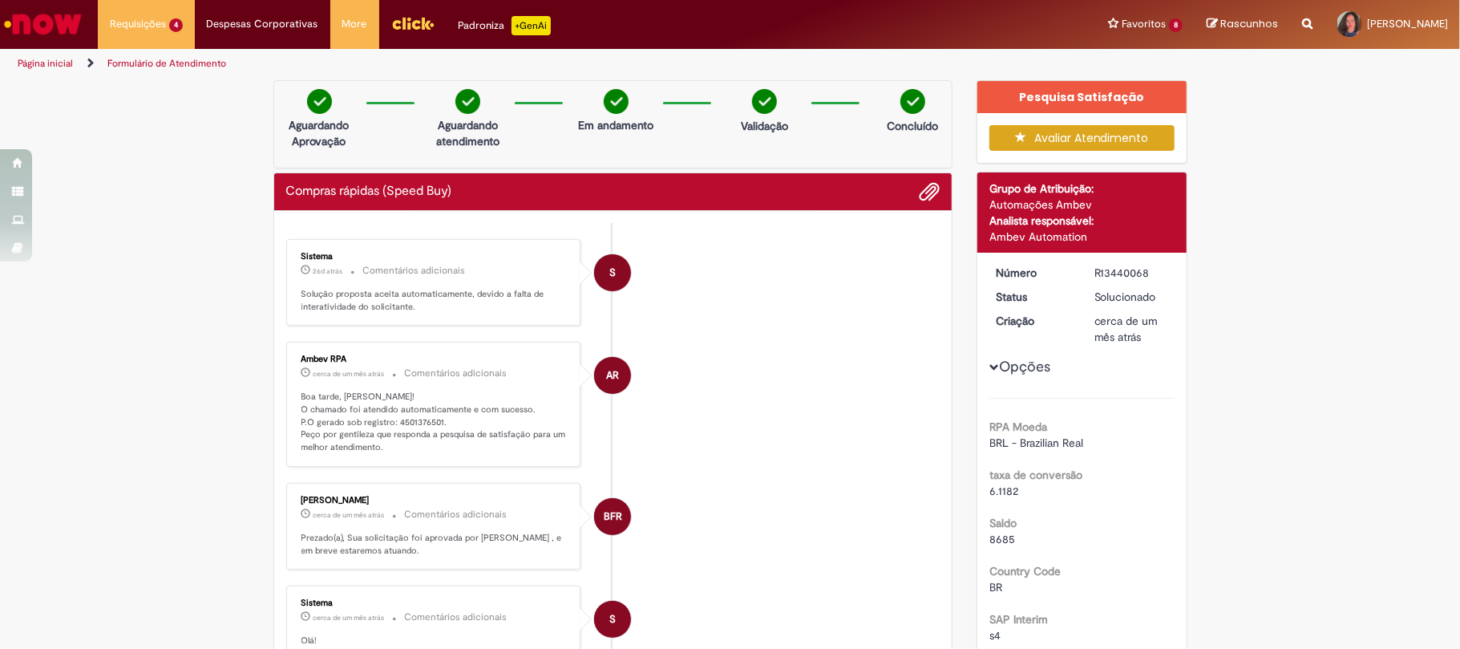
drag, startPoint x: 1084, startPoint y: 270, endPoint x: 1146, endPoint y: 273, distance: 61.8
click at [1146, 273] on dd "R13440068" at bounding box center [1131, 273] width 99 height 16
drag, startPoint x: 386, startPoint y: 418, endPoint x: 436, endPoint y: 421, distance: 50.6
click at [436, 421] on p "Boa tarde, [PERSON_NAME]! O chamado foi atendido automaticamente e com sucesso.…" at bounding box center [434, 421] width 267 height 63
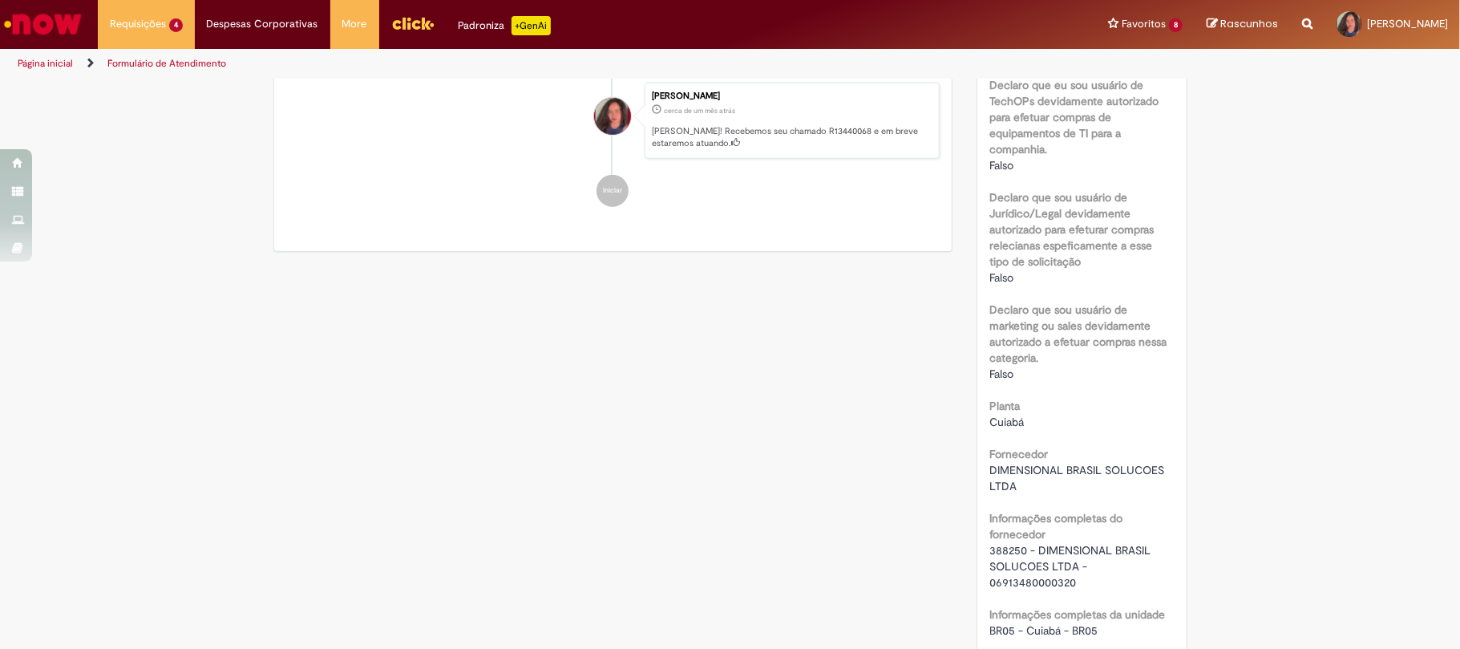
scroll to position [1069, 0]
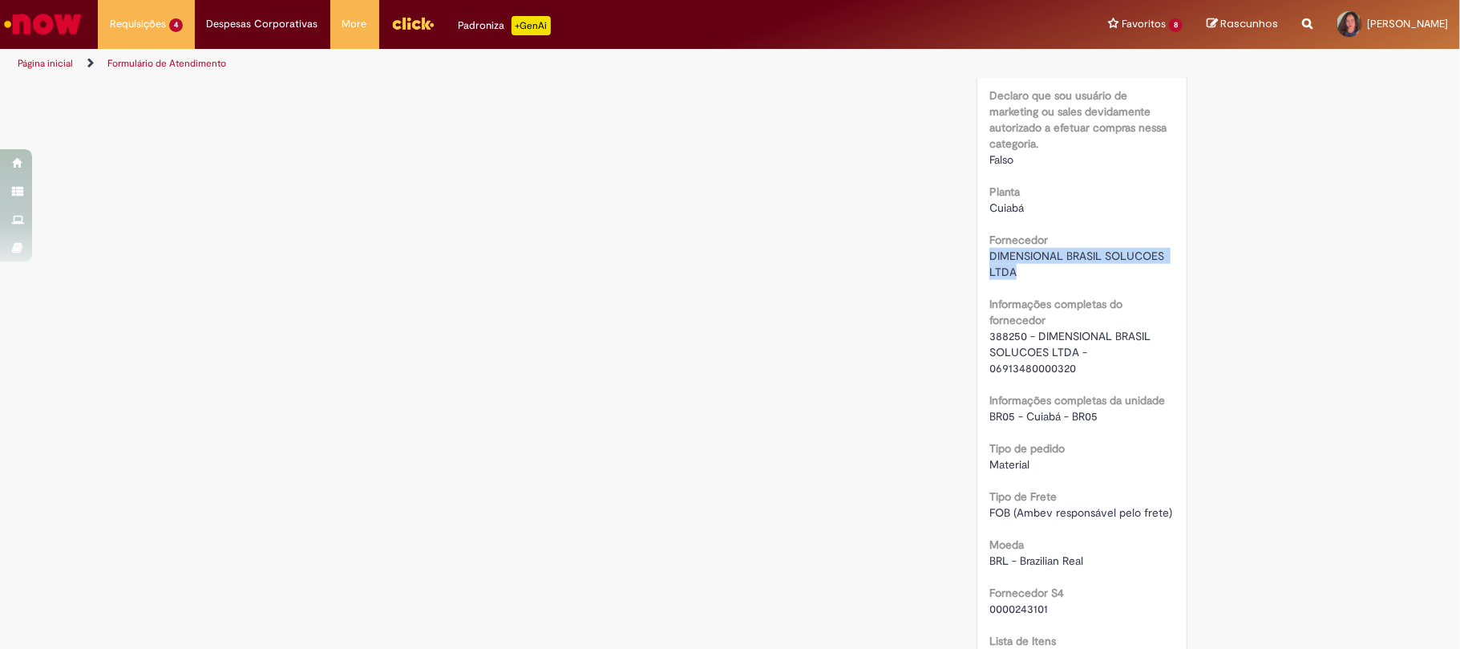
drag, startPoint x: 976, startPoint y: 254, endPoint x: 1039, endPoint y: 269, distance: 64.4
click at [1039, 269] on div "Número R13440068 Status Solucionado Criação cerca de um mês atrás cerca de um m…" at bounding box center [1081, 273] width 209 height 2178
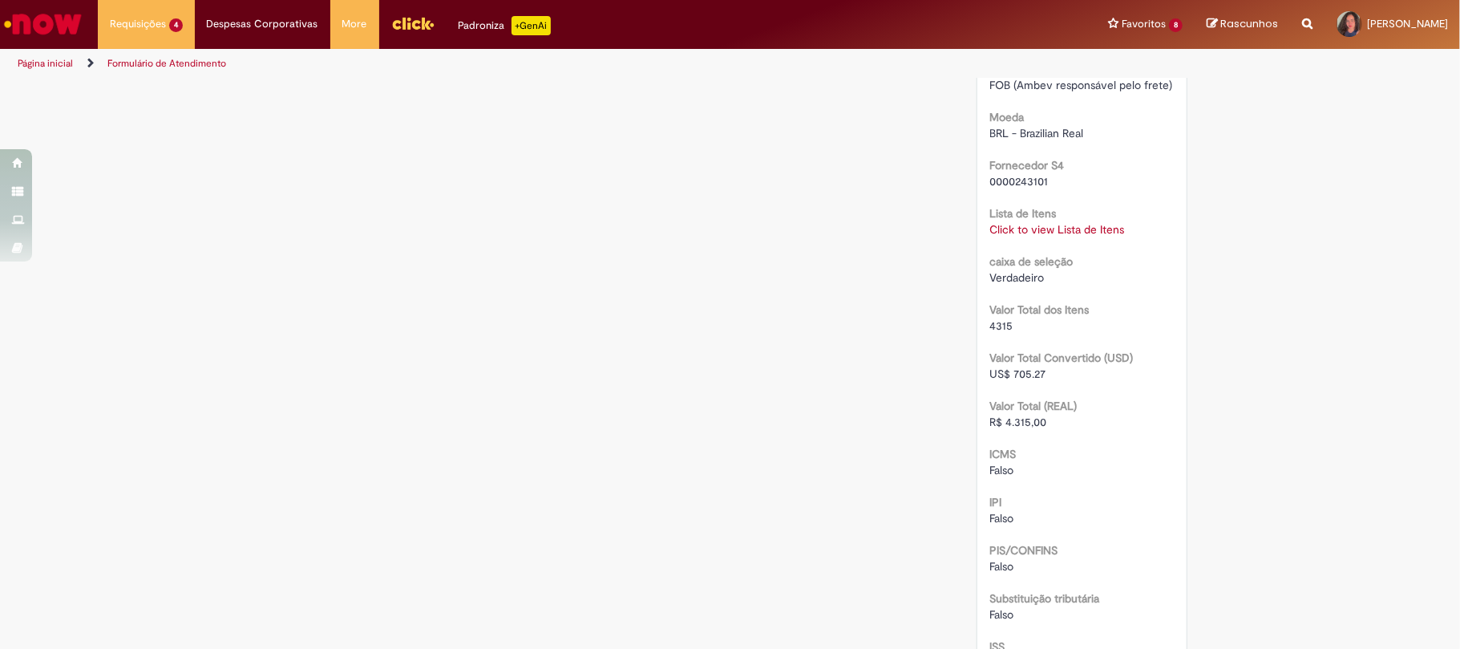
scroll to position [1603, 0]
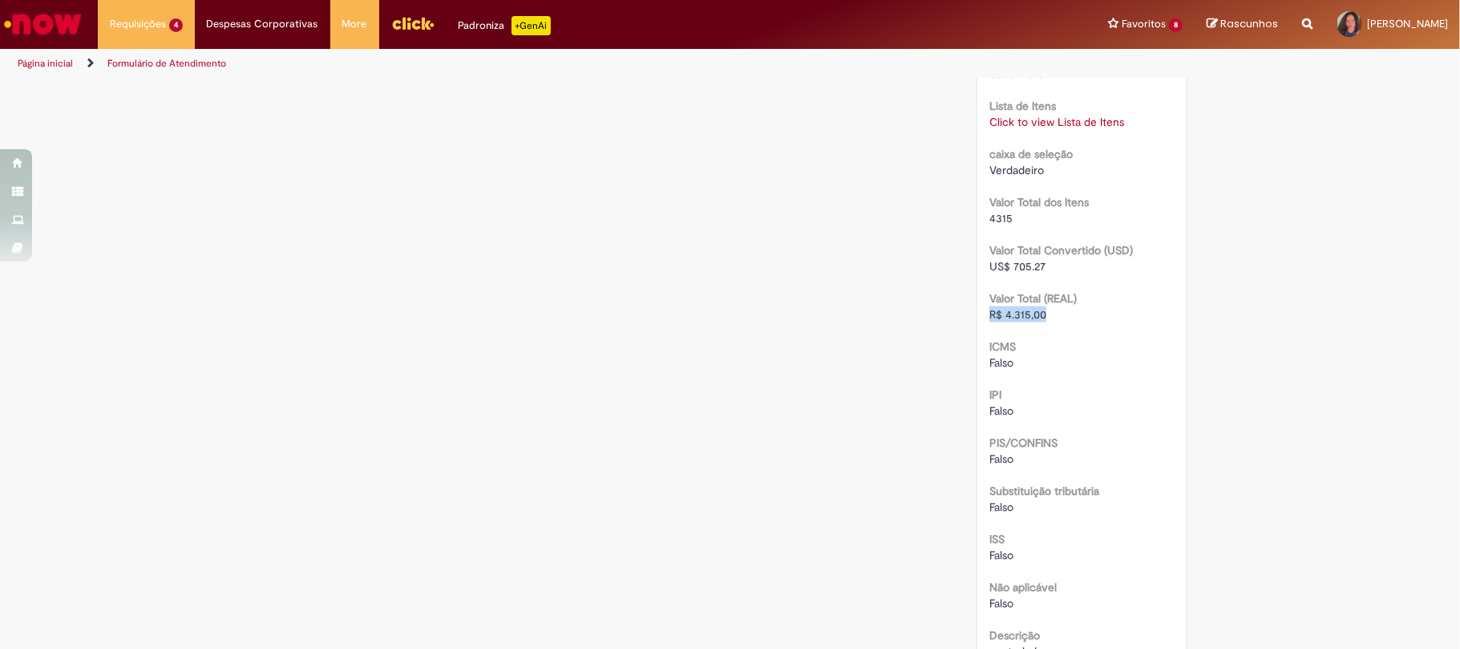
drag, startPoint x: 979, startPoint y: 311, endPoint x: 1057, endPoint y: 314, distance: 77.8
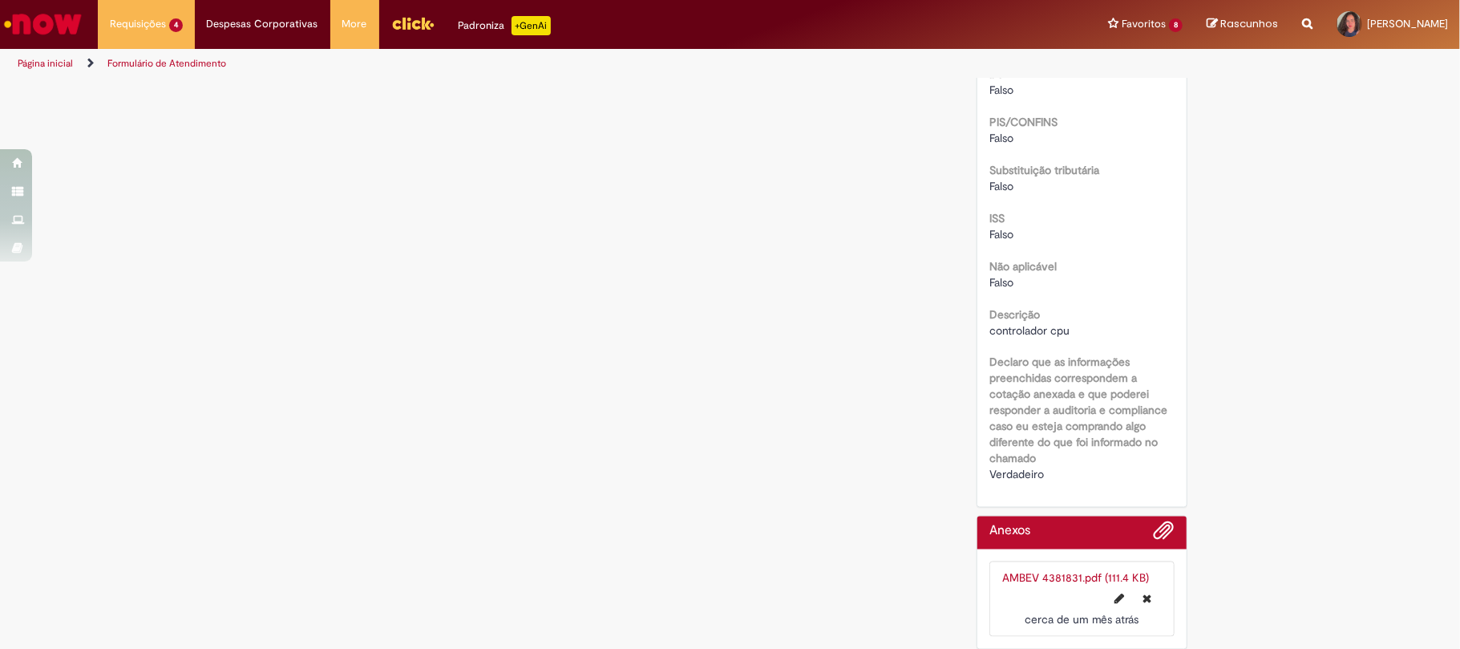
scroll to position [1934, 0]
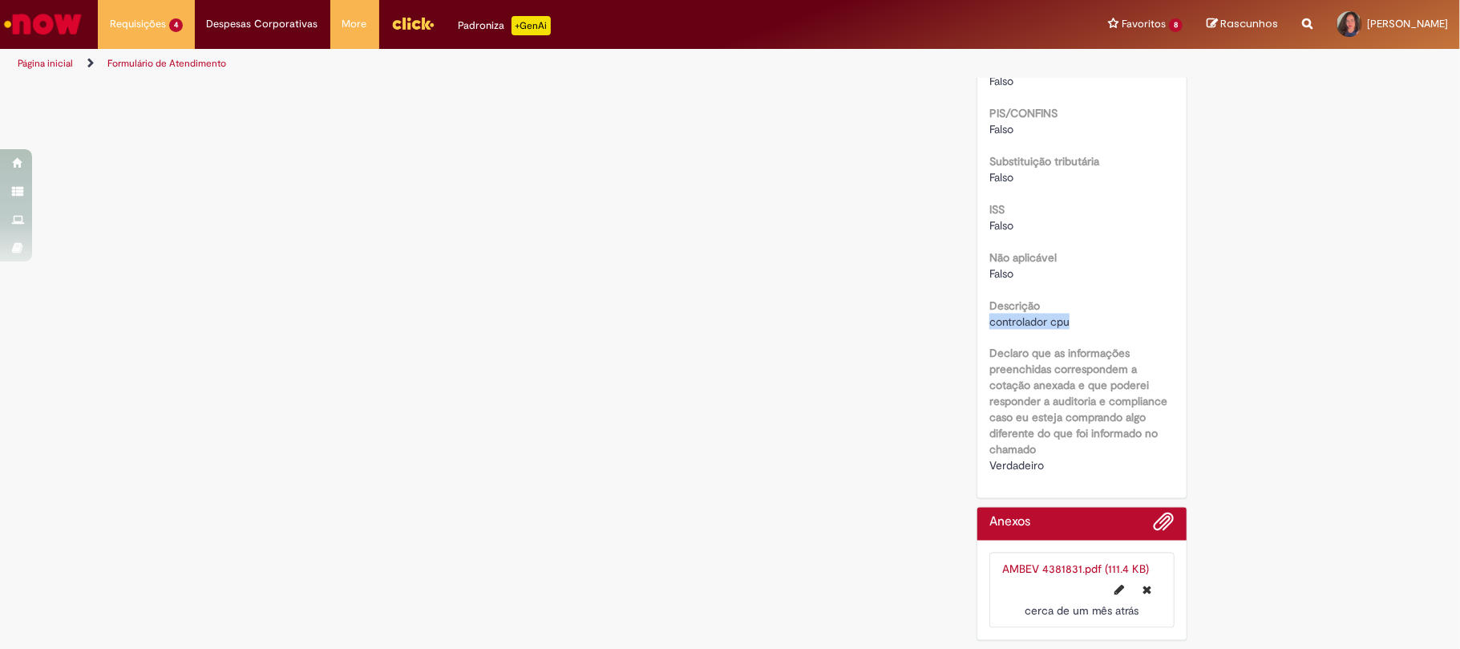
drag, startPoint x: 978, startPoint y: 316, endPoint x: 1119, endPoint y: 316, distance: 141.1
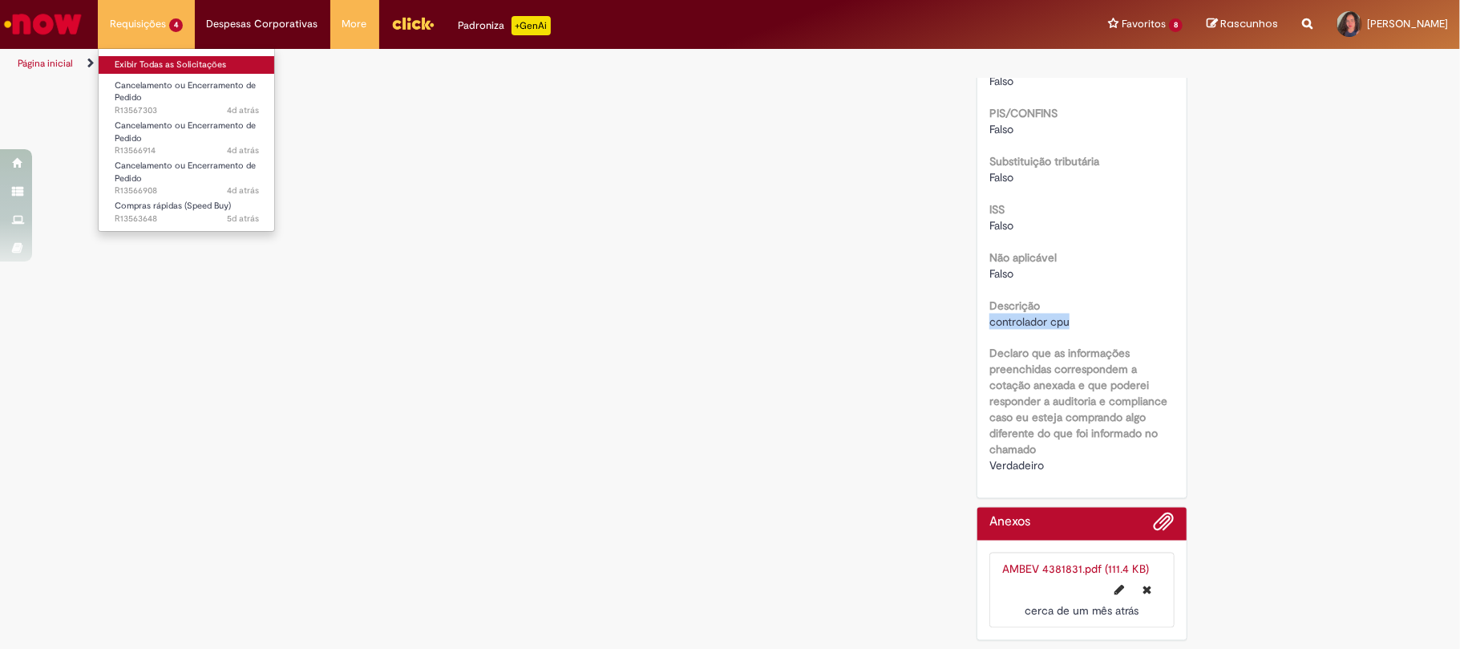
click at [171, 71] on link "Exibir Todas as Solicitações" at bounding box center [187, 65] width 176 height 18
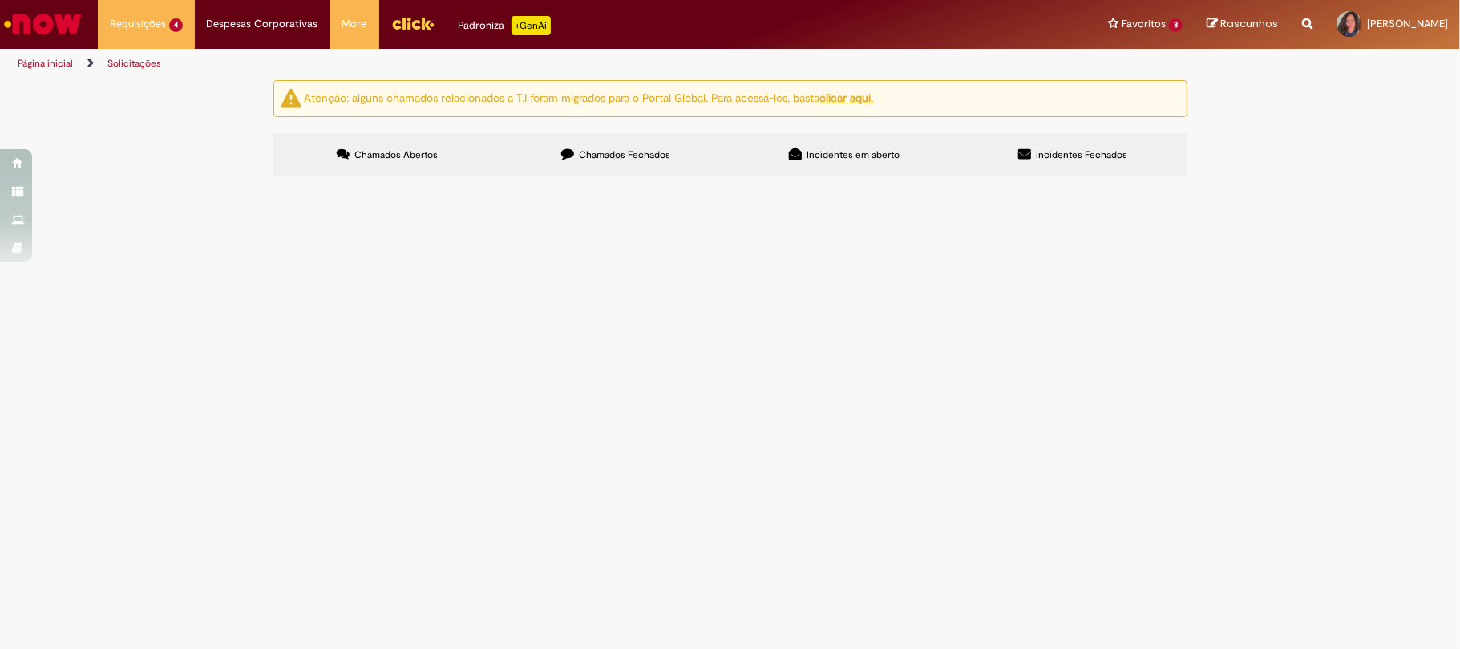
click at [674, 162] on label "Chamados Fechados" at bounding box center [616, 154] width 228 height 43
click at [0, 0] on span "Serviço oh" at bounding box center [0, 0] width 0 height 0
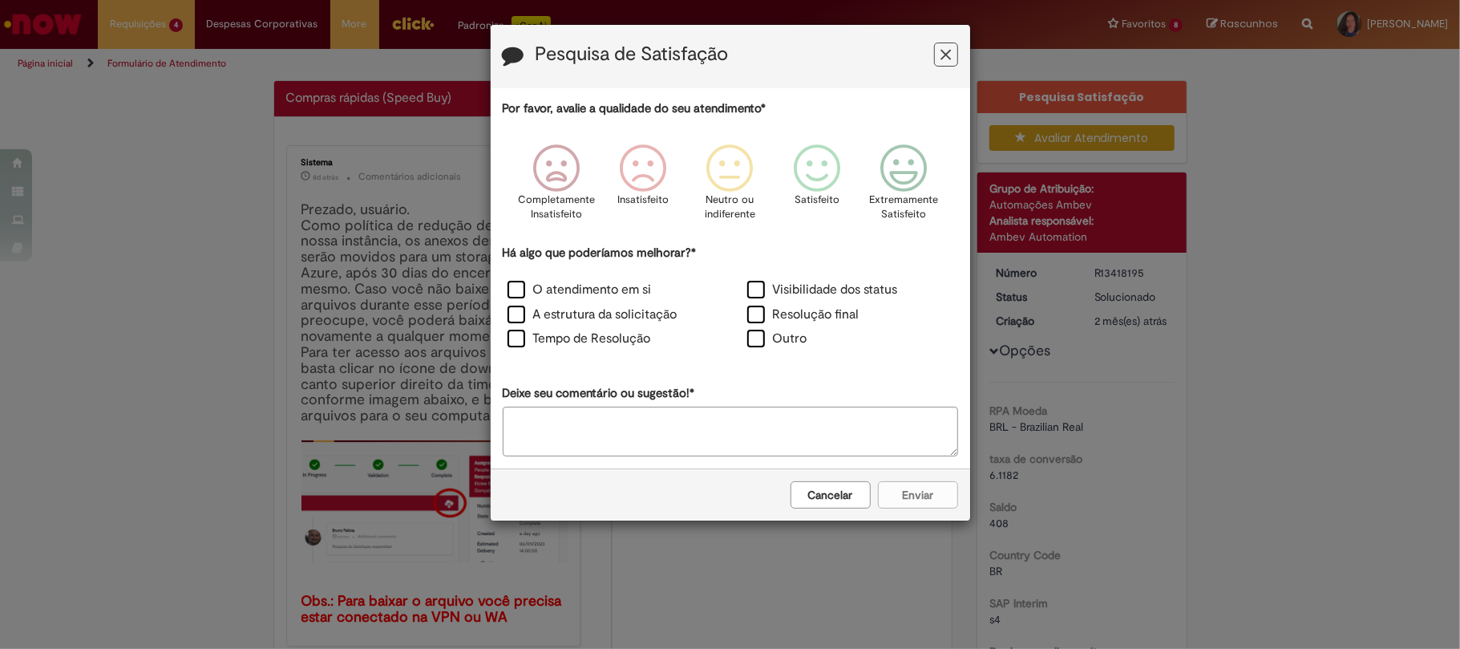
click at [943, 68] on h3 "Pesquisa de Satisfação" at bounding box center [730, 56] width 455 height 25
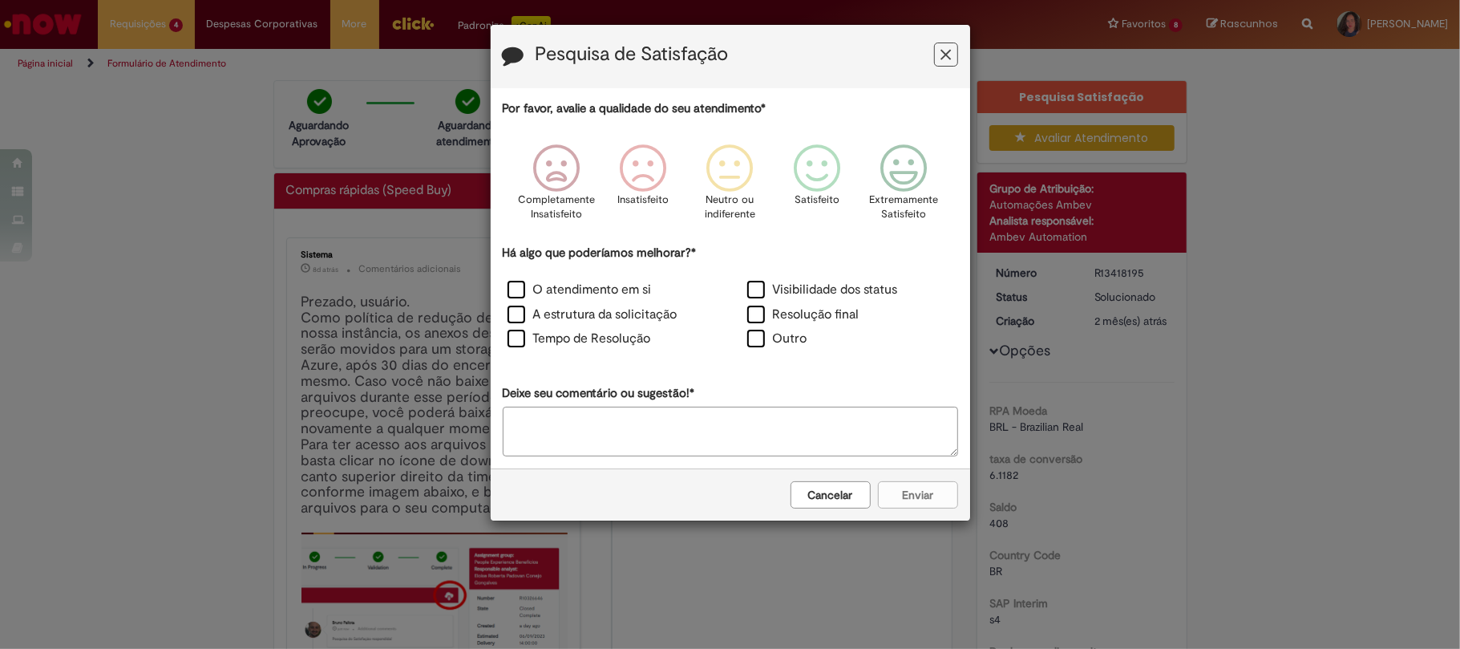
click at [944, 64] on button "Feedback" at bounding box center [946, 54] width 24 height 24
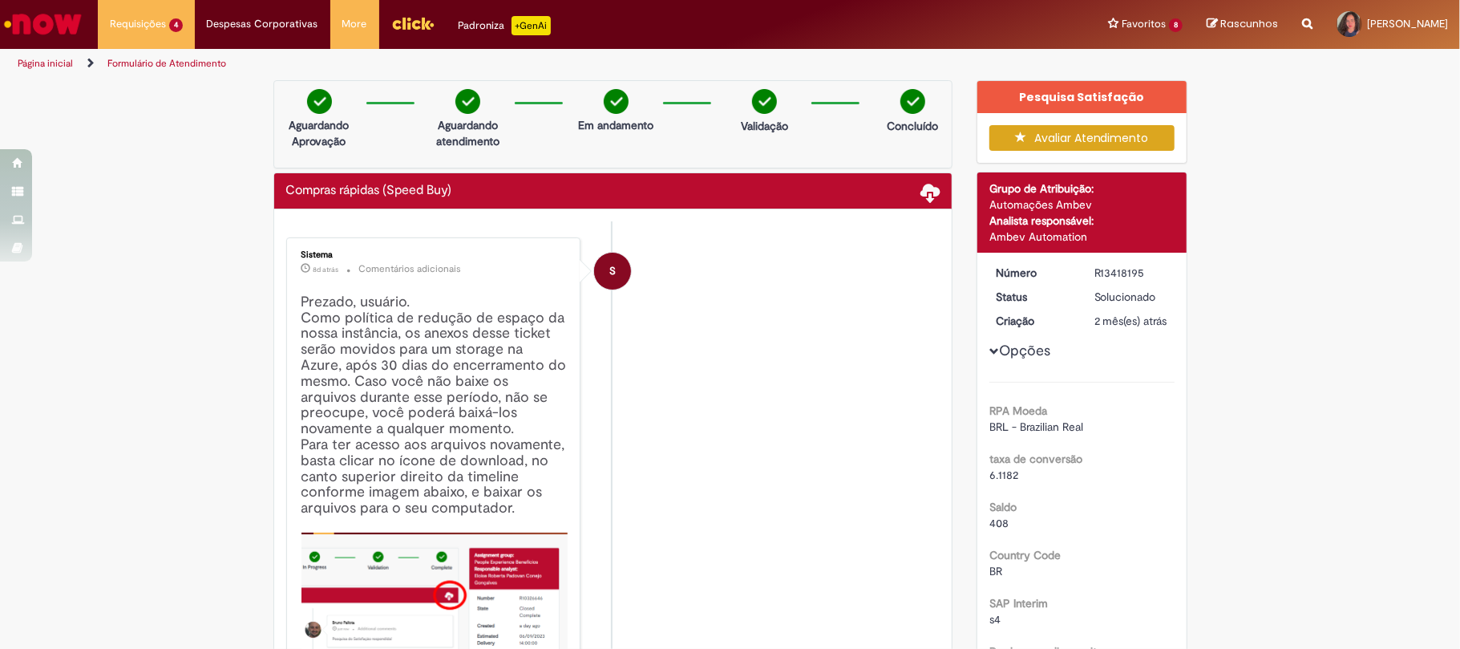
drag, startPoint x: 1084, startPoint y: 268, endPoint x: 1140, endPoint y: 266, distance: 56.1
click at [1140, 266] on dd "R13418195" at bounding box center [1131, 273] width 99 height 16
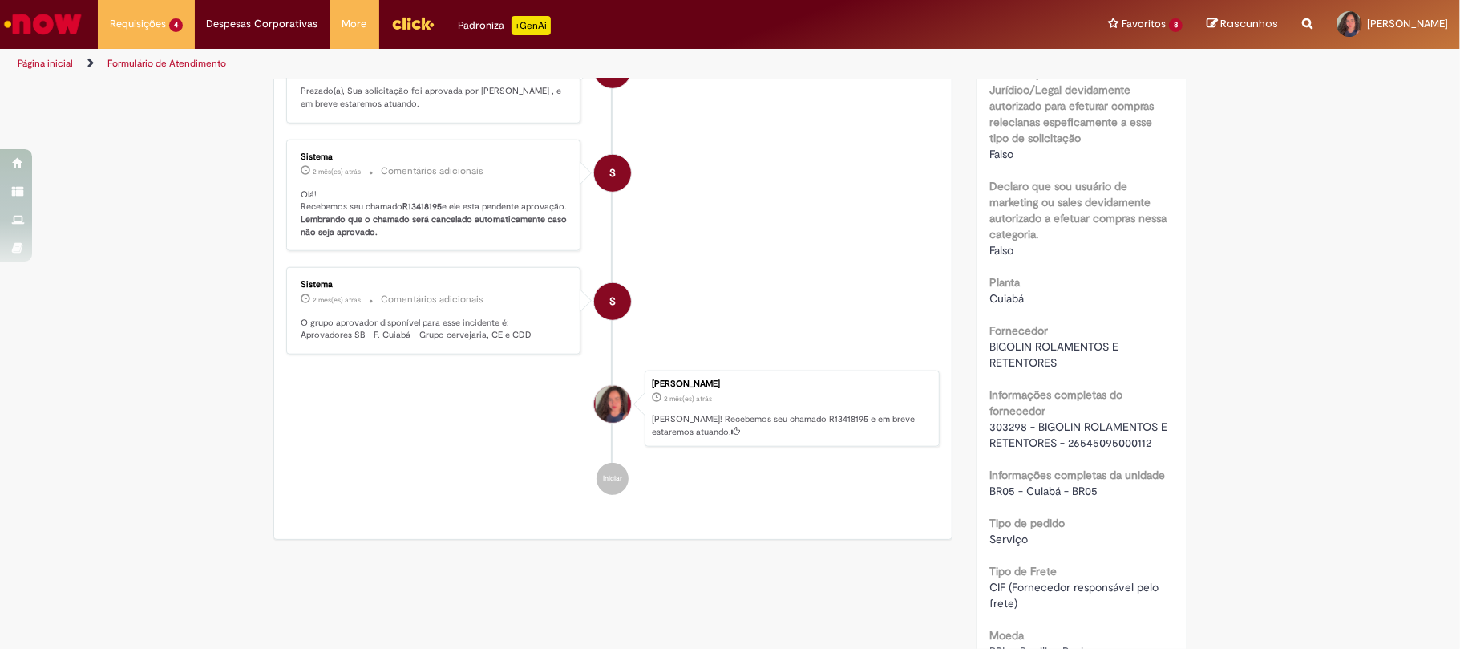
scroll to position [641, 0]
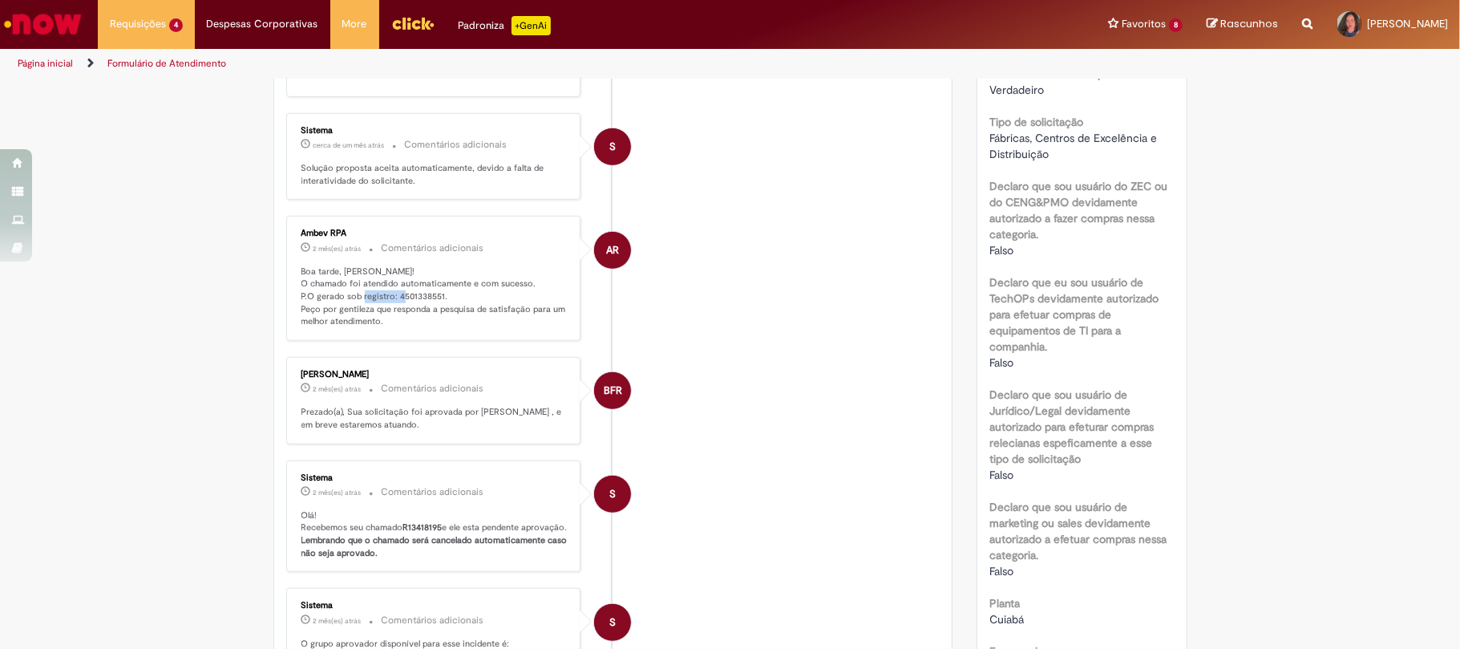
drag, startPoint x: 386, startPoint y: 296, endPoint x: 434, endPoint y: 290, distance: 47.6
click at [434, 290] on p "Boa tarde, [PERSON_NAME]! O chamado foi atendido automaticamente e com sucesso.…" at bounding box center [434, 296] width 267 height 63
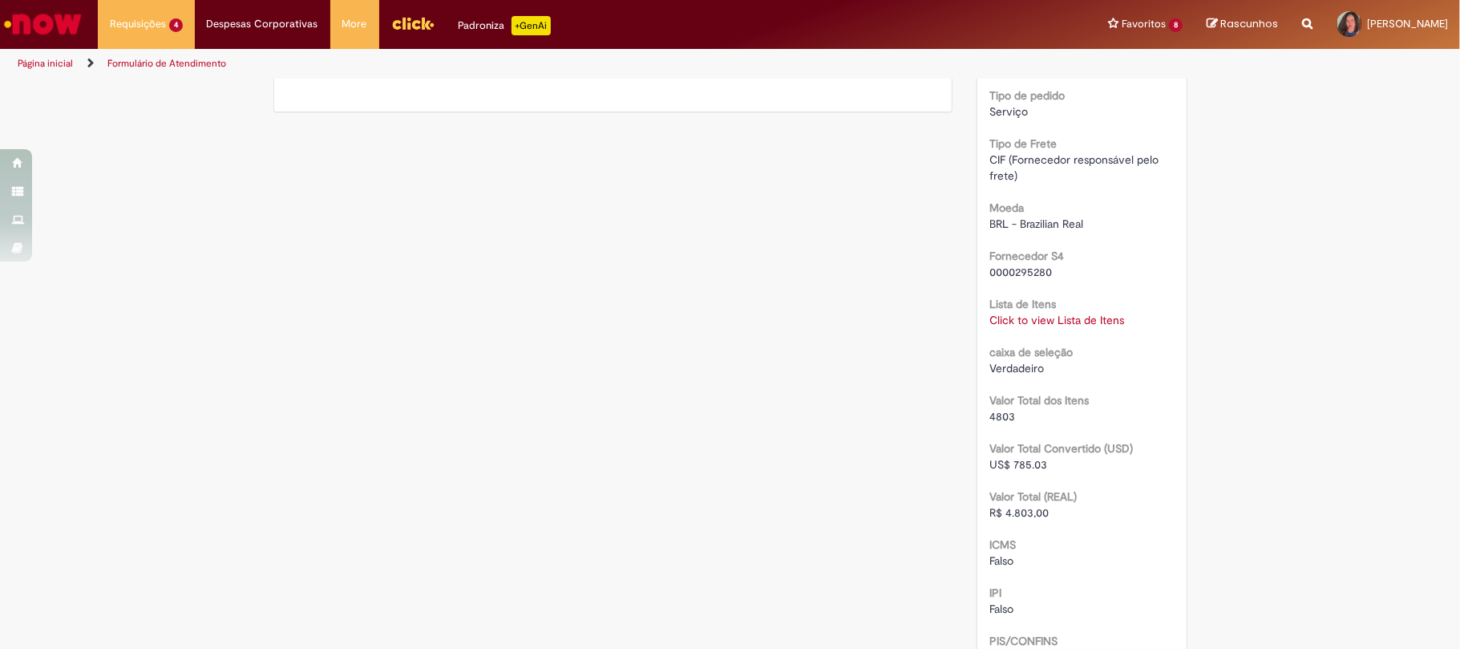
scroll to position [1791, 0]
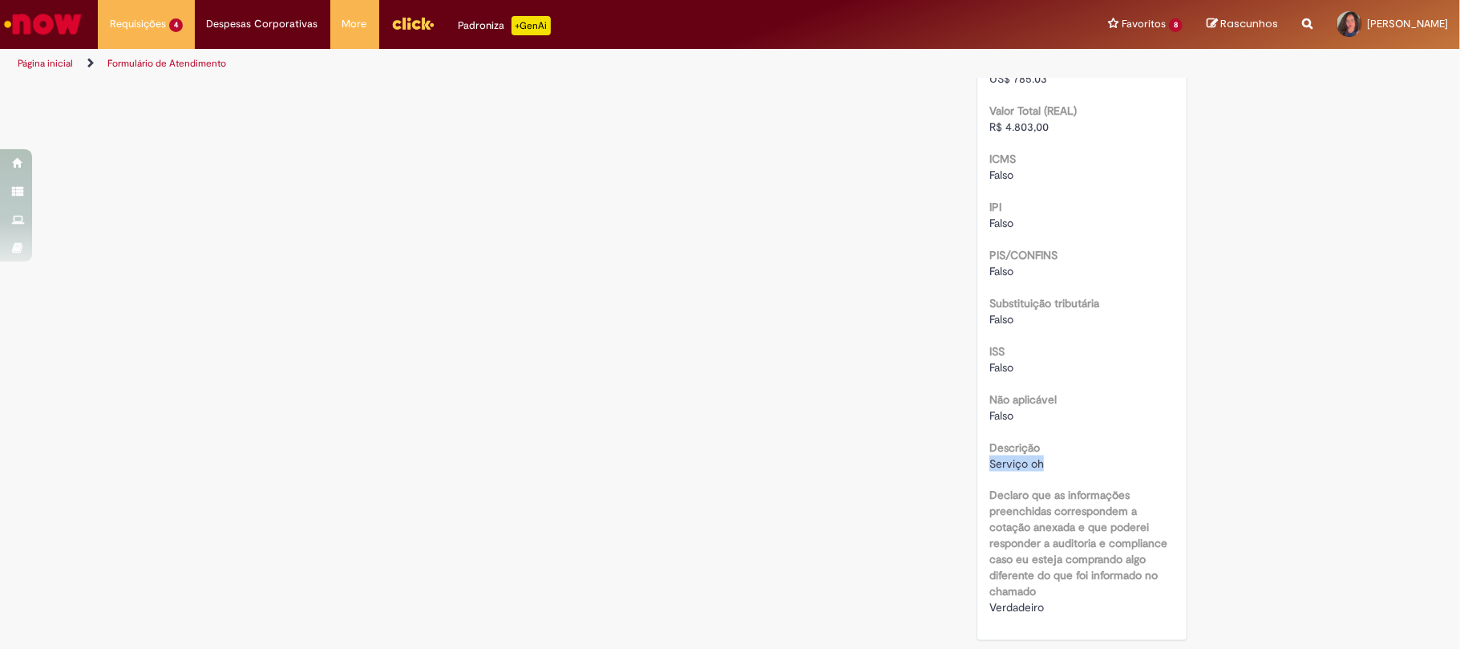
drag, startPoint x: 983, startPoint y: 462, endPoint x: 1043, endPoint y: 460, distance: 60.1
click at [1043, 460] on div "Serviço oh" at bounding box center [1081, 463] width 185 height 16
drag, startPoint x: 981, startPoint y: 123, endPoint x: 1049, endPoint y: 122, distance: 67.4
click at [1049, 122] on div "R$ 4.803,00" at bounding box center [1081, 127] width 185 height 16
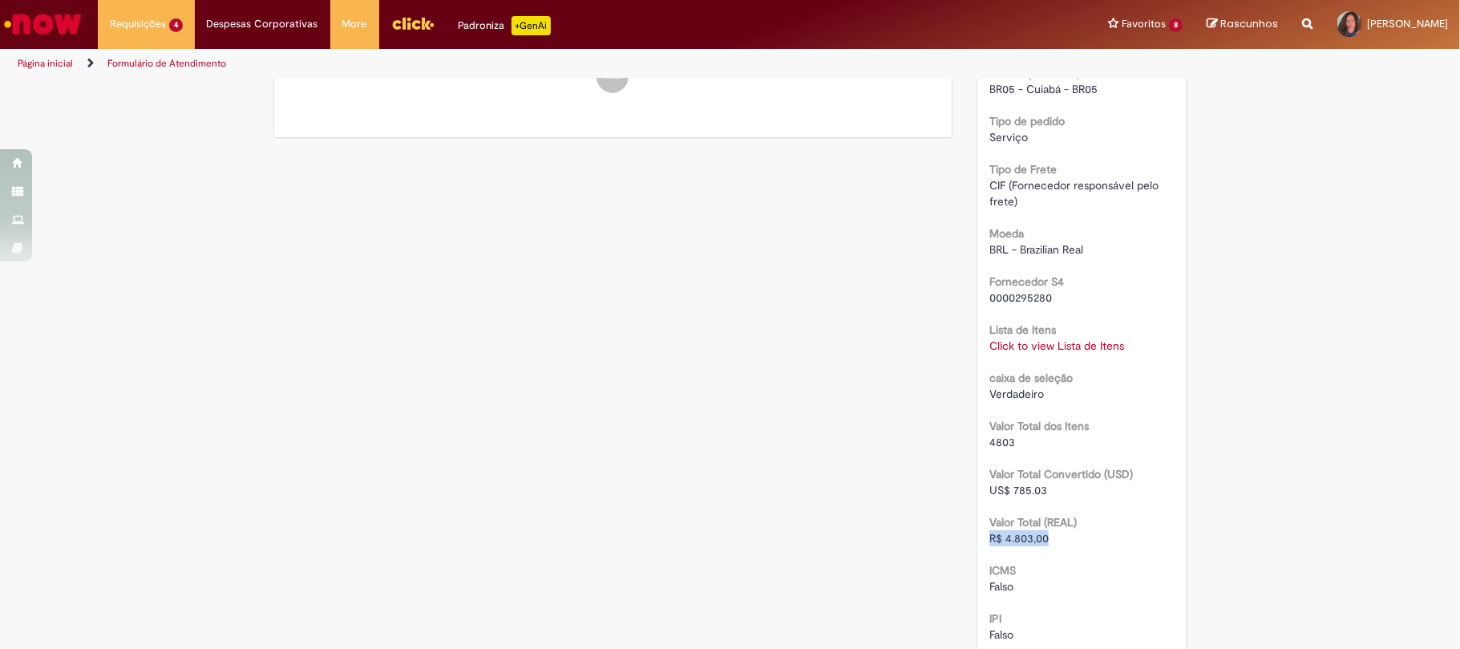
scroll to position [1257, 0]
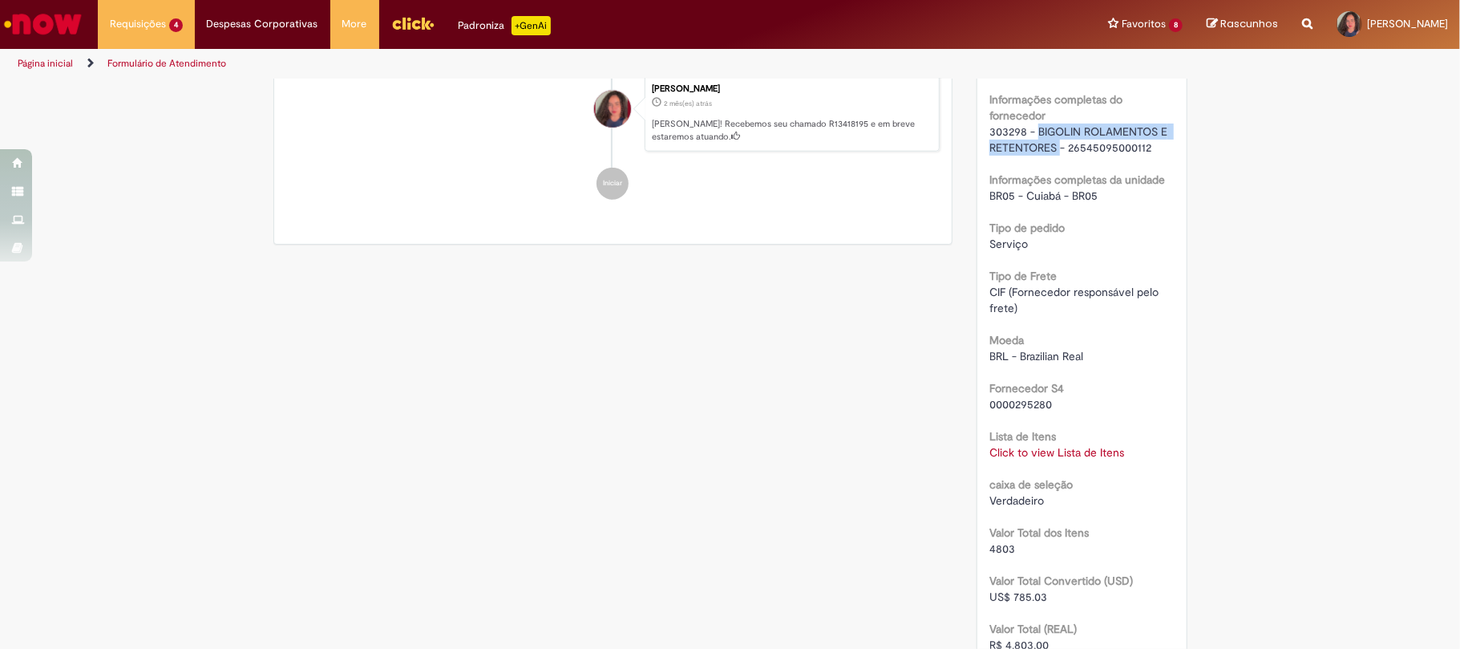
drag, startPoint x: 1028, startPoint y: 146, endPoint x: 1053, endPoint y: 164, distance: 30.9
click at [1053, 155] on span "303298 - BIGOLIN ROLAMENTOS E RETENTORES - 26545095000112" at bounding box center [1079, 139] width 181 height 30
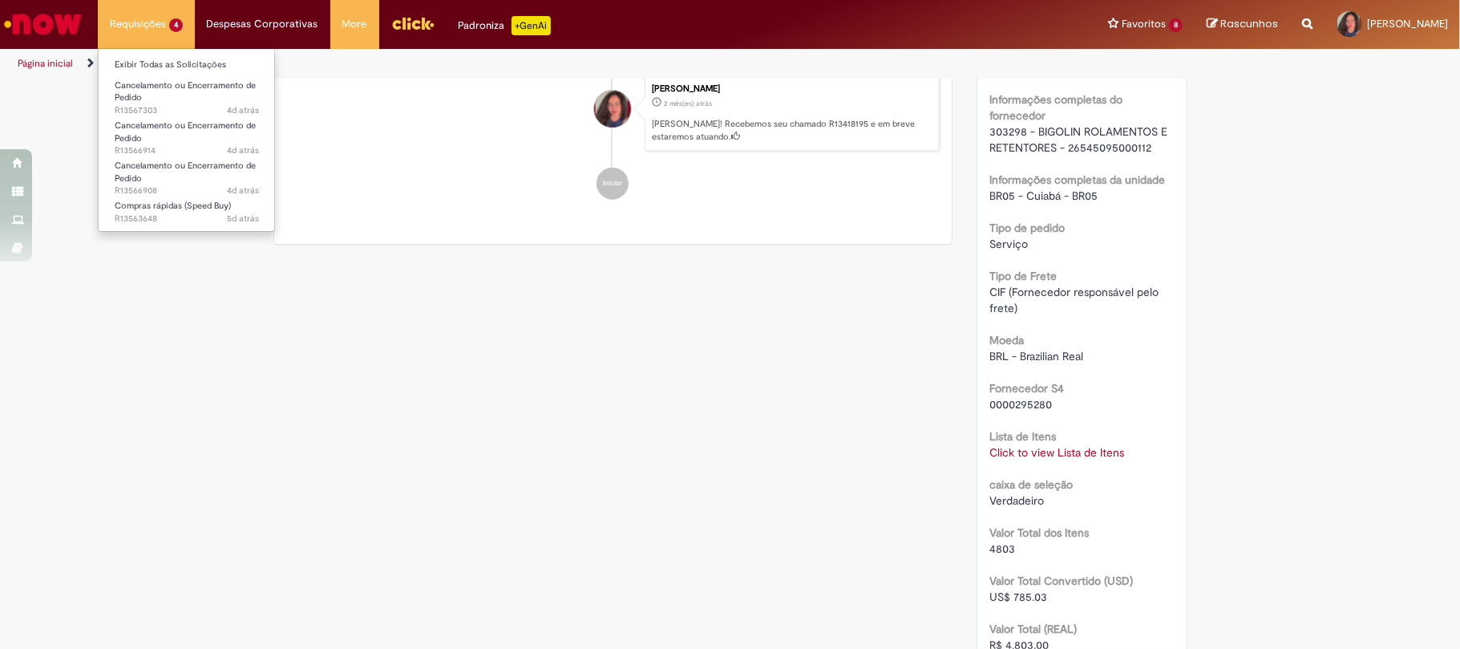
click at [178, 30] on li "Requisições 4 Exibir Todas as Solicitações Cancelamento ou Encerramento de Pedi…" at bounding box center [146, 24] width 97 height 48
click at [146, 64] on link "Exibir Todas as Solicitações" at bounding box center [187, 65] width 176 height 18
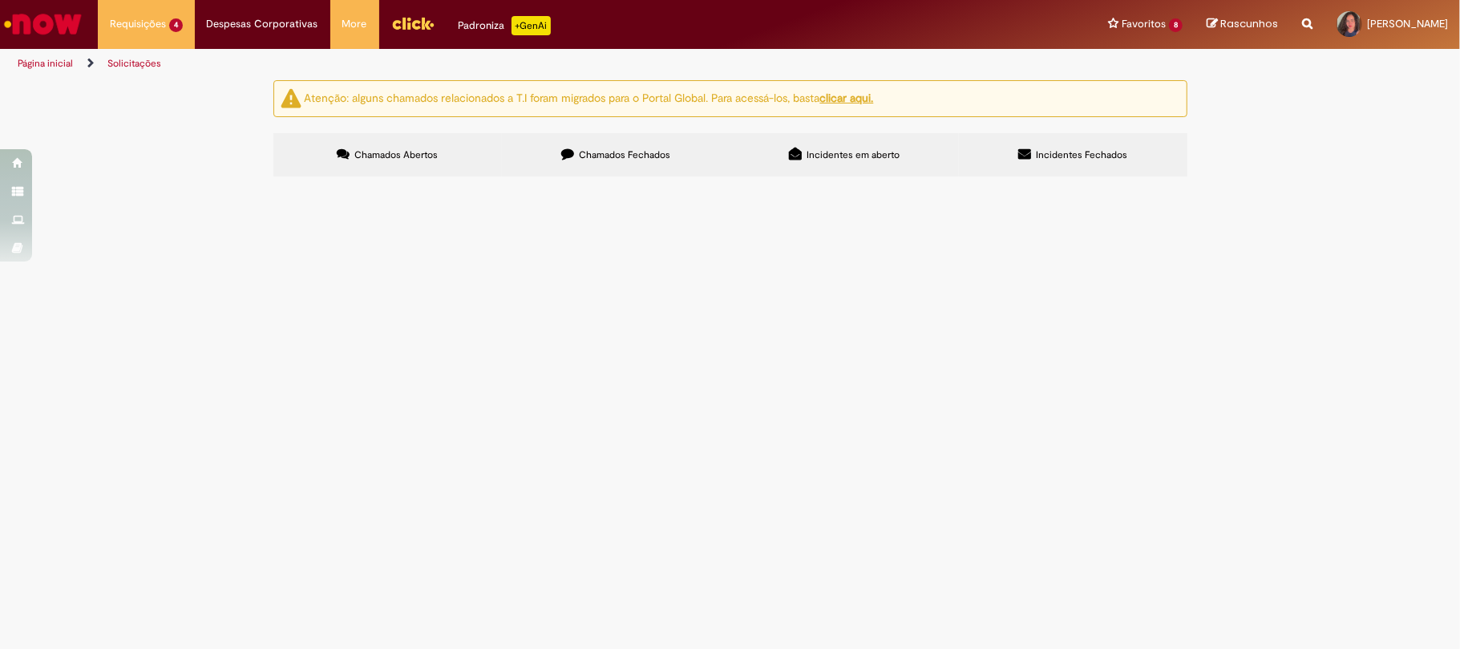
click at [604, 146] on label "Chamados Fechados" at bounding box center [616, 154] width 228 height 43
click at [0, 0] on span "Serviço oh" at bounding box center [0, 0] width 0 height 0
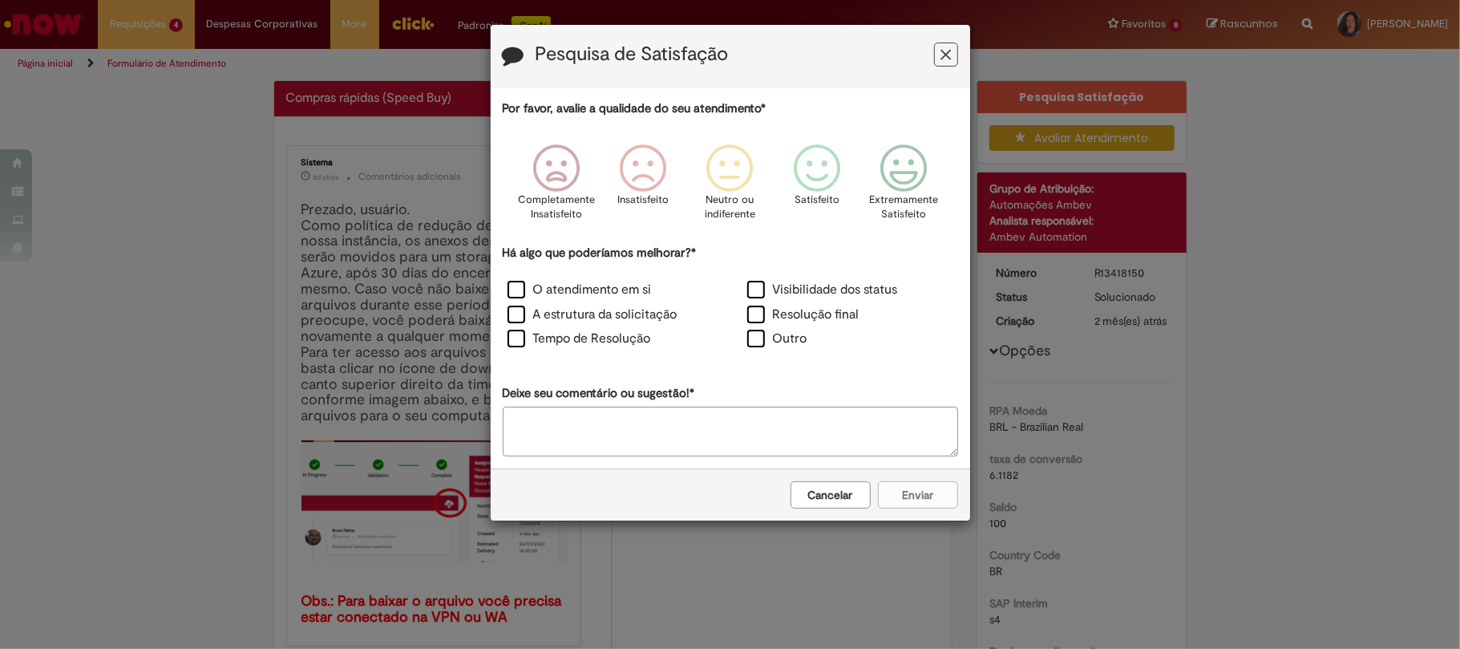
click at [946, 62] on icon "Feedback" at bounding box center [945, 54] width 10 height 17
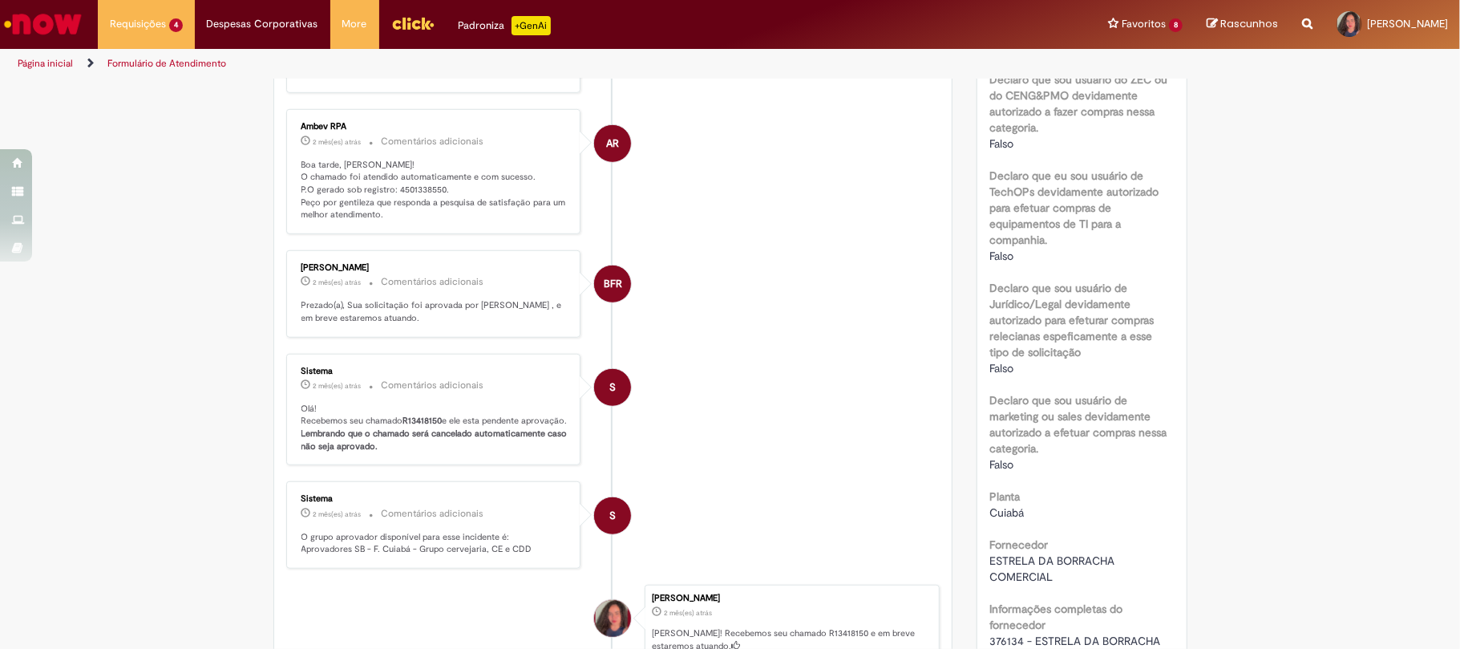
scroll to position [534, 0]
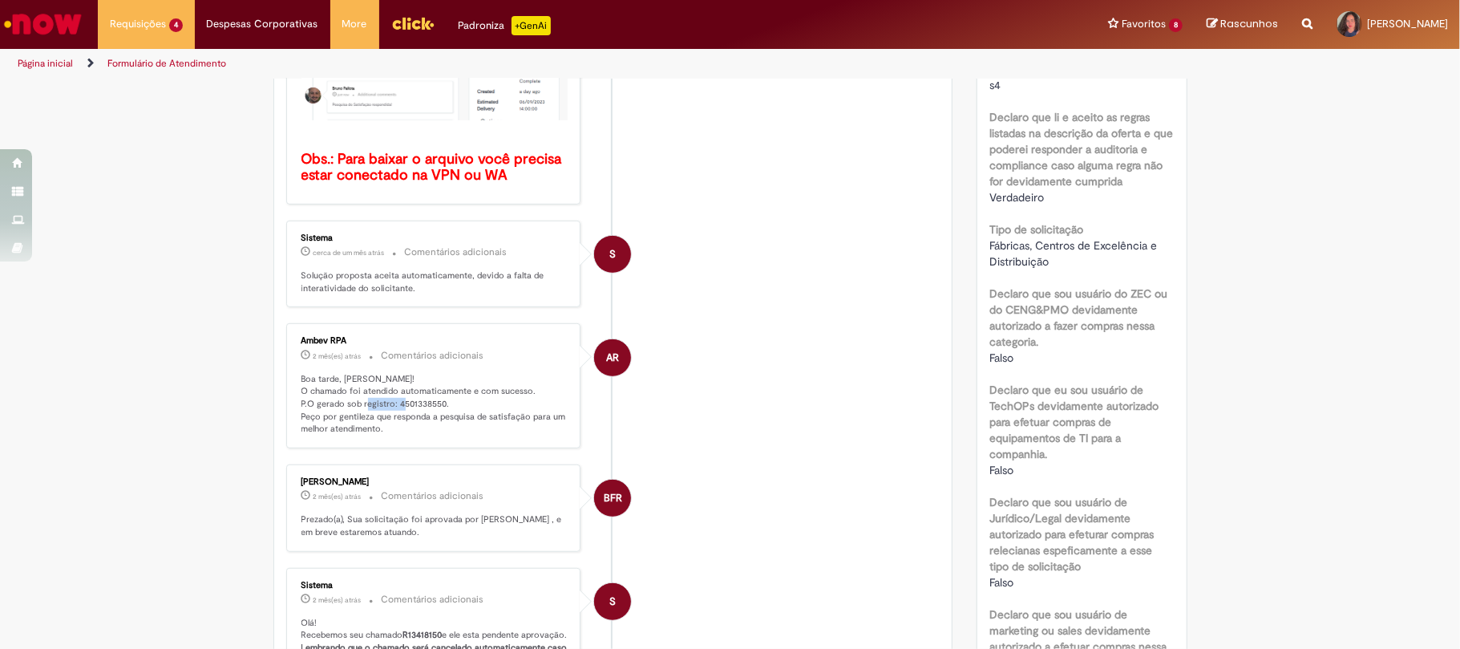
drag, startPoint x: 388, startPoint y: 399, endPoint x: 436, endPoint y: 399, distance: 48.1
click at [436, 399] on p "Boa tarde, [PERSON_NAME]! O chamado foi atendido automaticamente e com sucesso.…" at bounding box center [434, 404] width 267 height 63
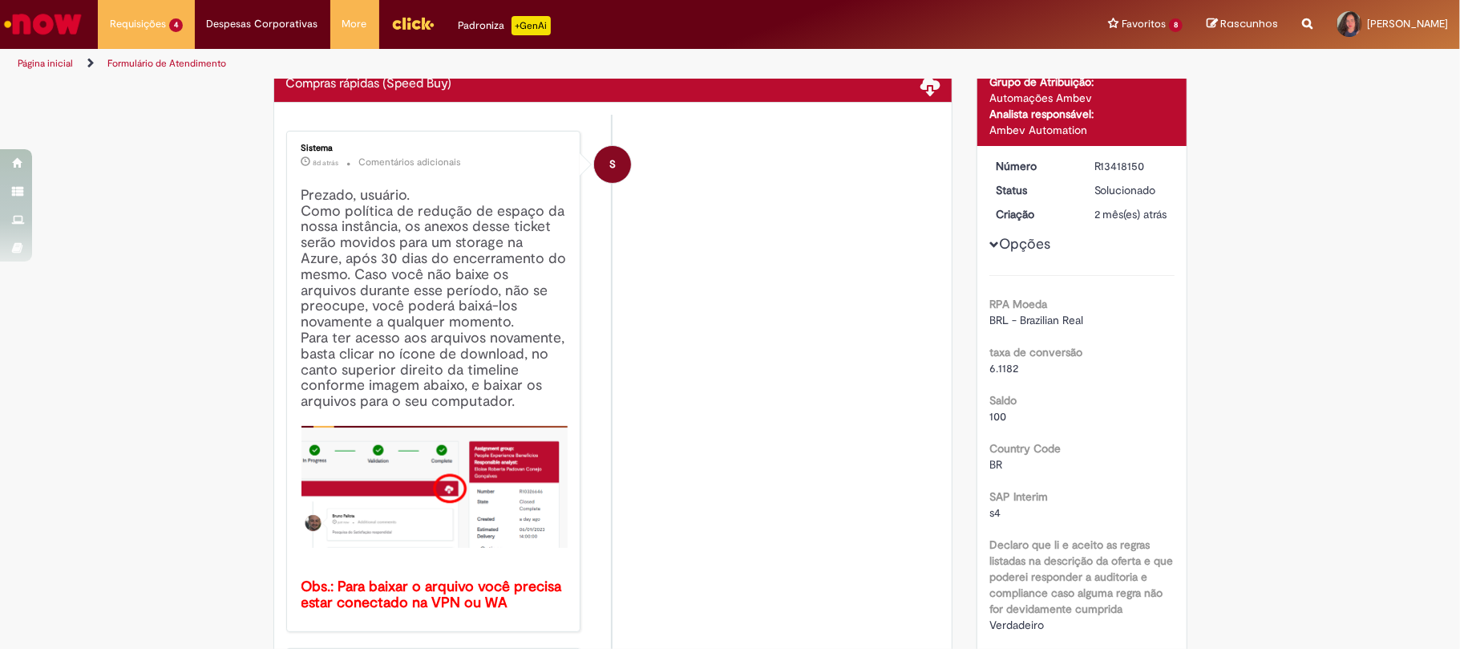
drag, startPoint x: 1078, startPoint y: 165, endPoint x: 1152, endPoint y: 161, distance: 73.9
click at [1152, 161] on dd "R13418150" at bounding box center [1131, 166] width 99 height 16
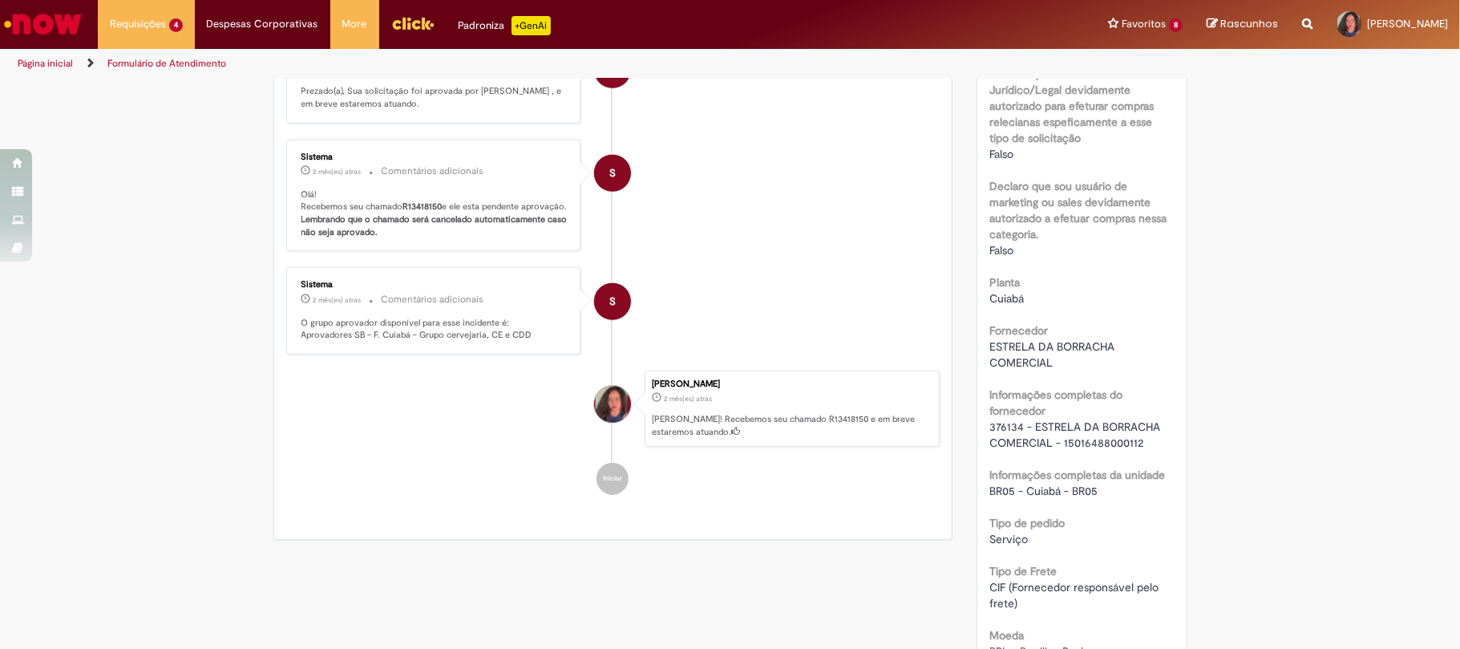
scroll to position [1069, 0]
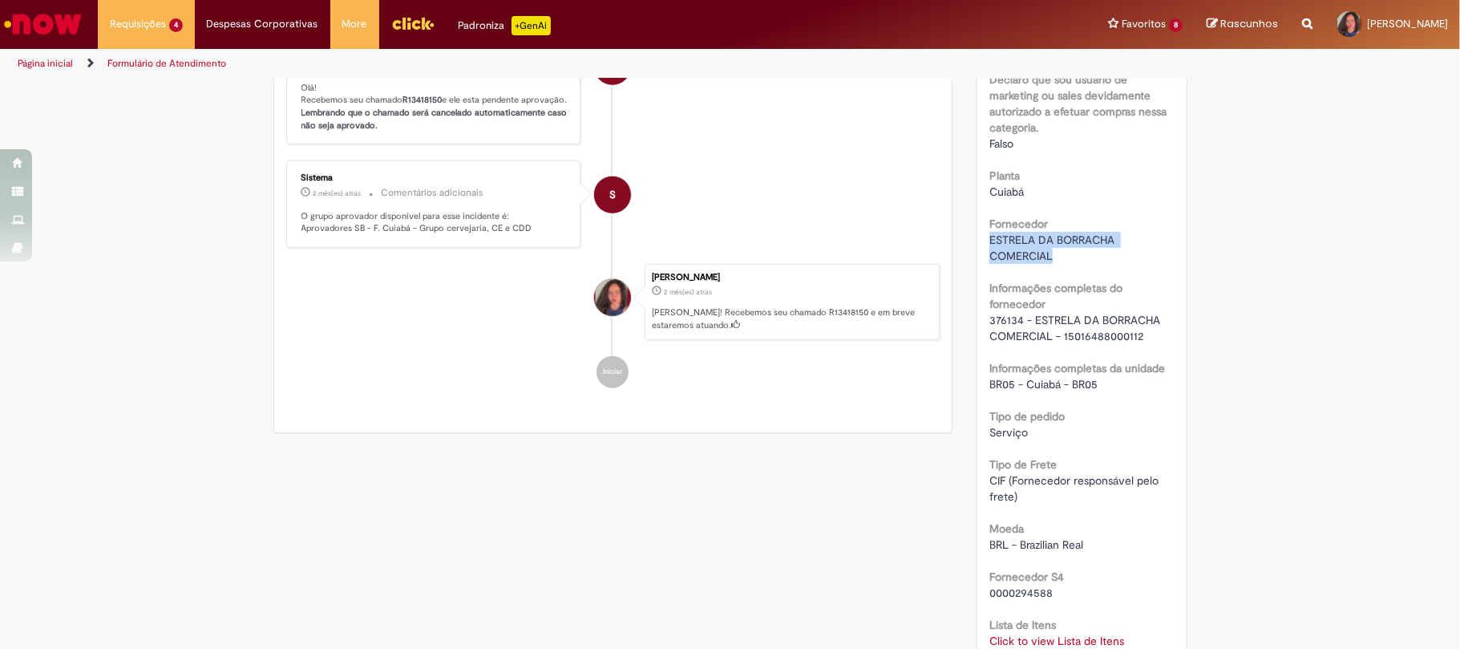
drag, startPoint x: 975, startPoint y: 257, endPoint x: 1049, endPoint y: 268, distance: 74.5
click at [1049, 268] on div "Número R13418150 Status Solucionado Criação 2 mês(es) atrás 2 meses atrás Opçõe…" at bounding box center [1081, 265] width 209 height 2162
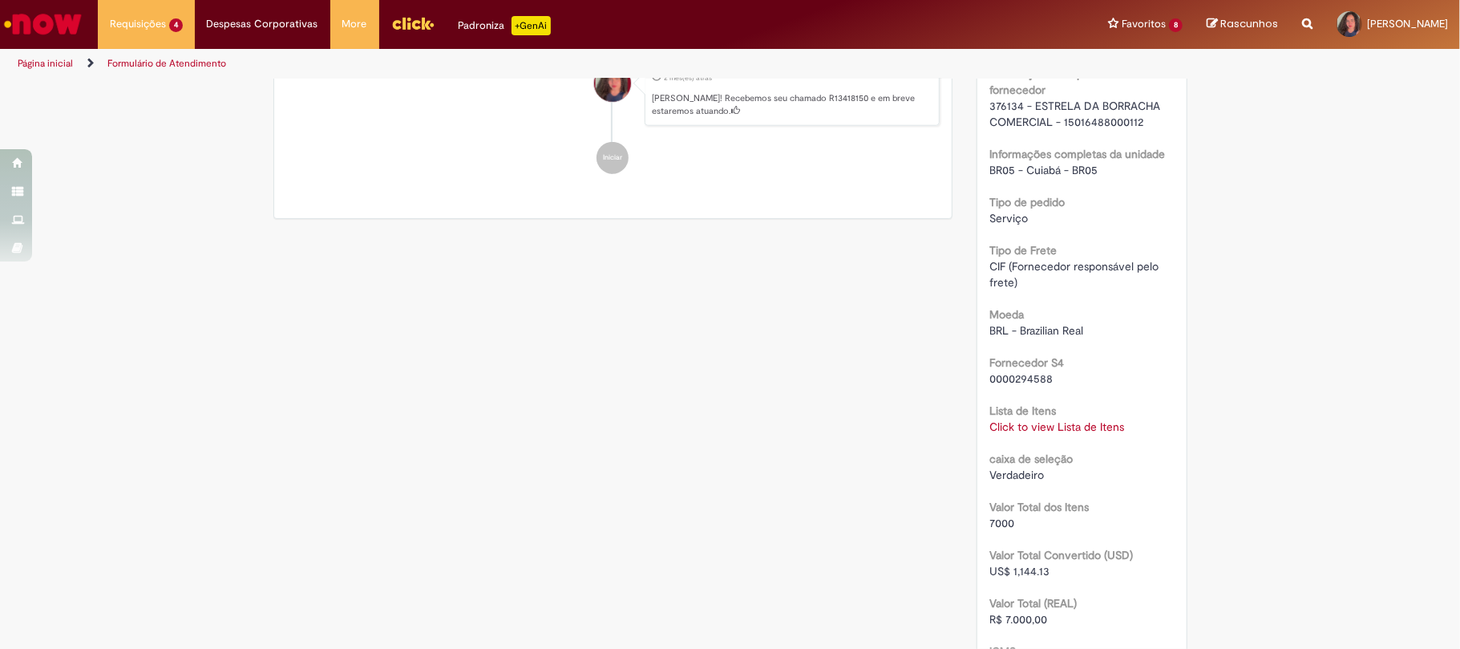
scroll to position [1389, 0]
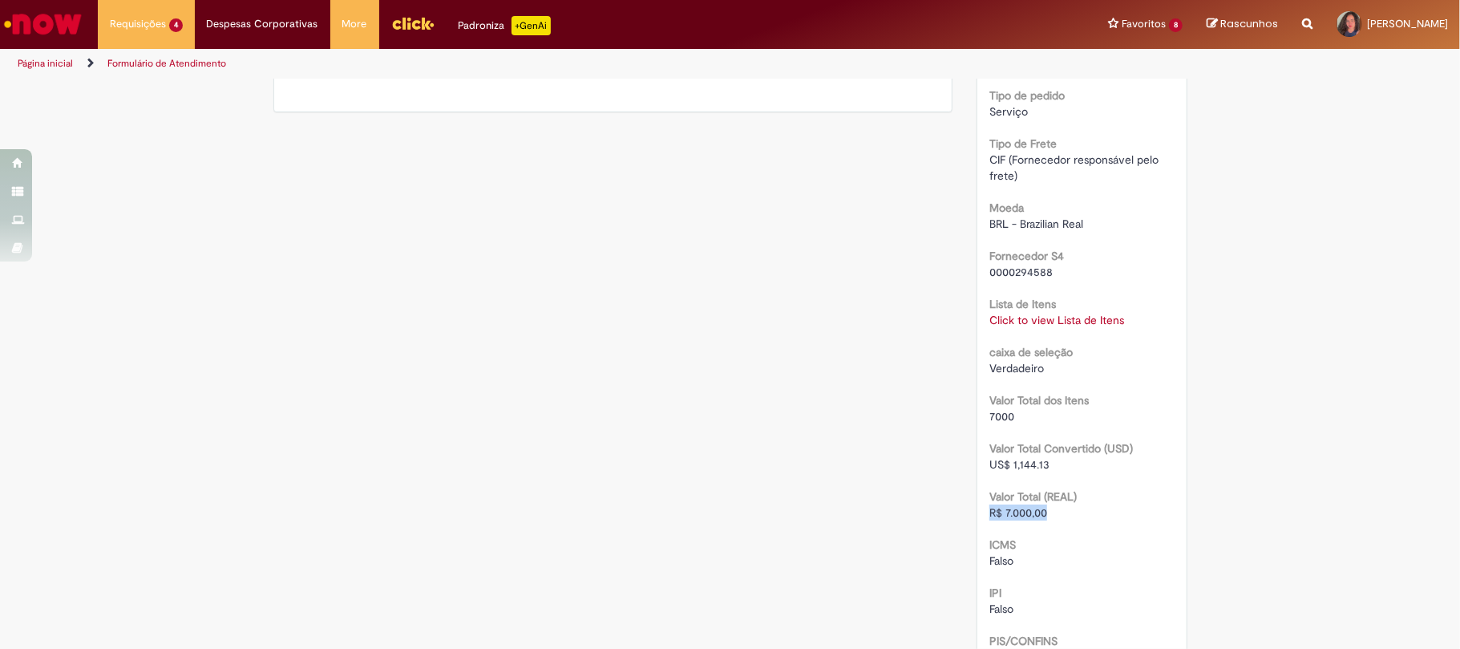
drag, startPoint x: 982, startPoint y: 524, endPoint x: 1052, endPoint y: 524, distance: 69.7
click at [1052, 520] on div "R$ 7.000,00" at bounding box center [1081, 512] width 185 height 16
